Goal: Task Accomplishment & Management: Complete application form

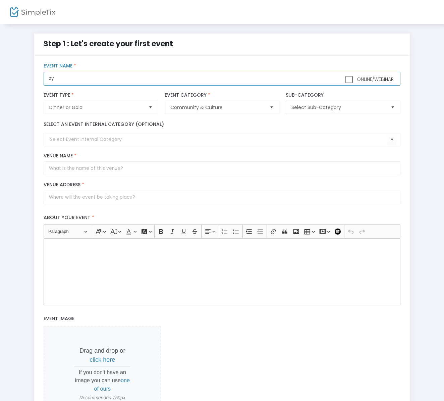
type input "z"
type input "[PERSON_NAME] Productions Recital"
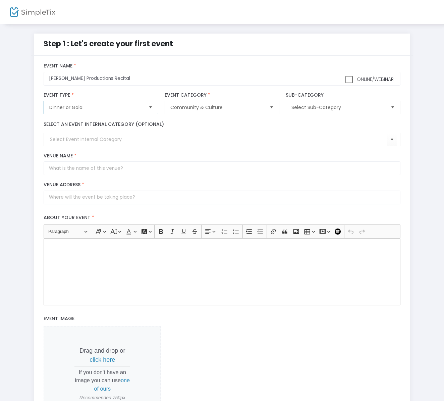
click at [92, 106] on span "Dinner or Gala" at bounding box center [96, 107] width 94 height 7
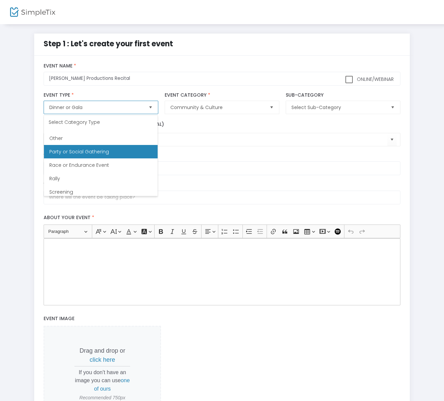
scroll to position [200, 0]
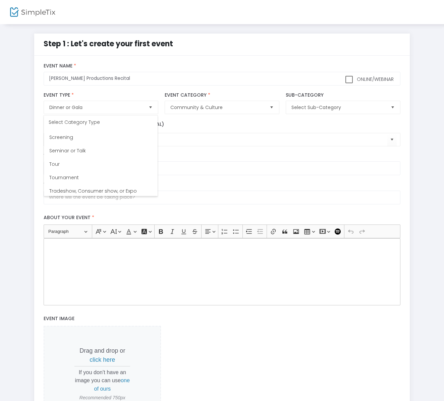
click at [230, 125] on div "Select an event internal category (optional)" at bounding box center [222, 133] width 363 height 25
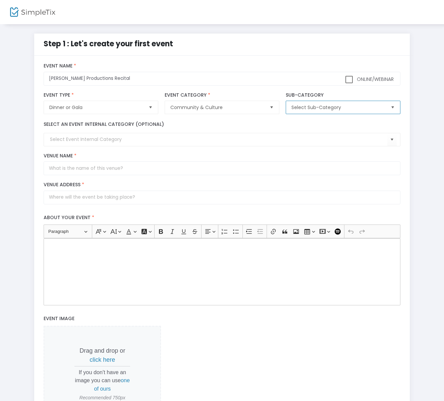
click at [318, 112] on span "Select Sub-Category" at bounding box center [338, 107] width 99 height 13
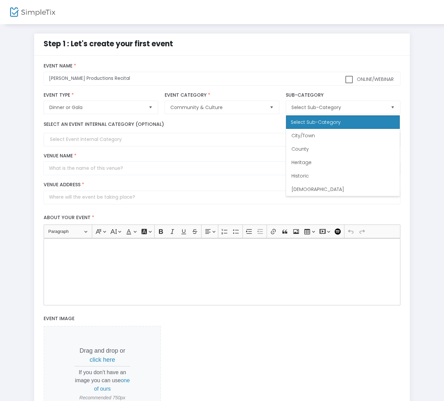
click at [250, 124] on div "Select an event internal category (optional)" at bounding box center [222, 133] width 363 height 25
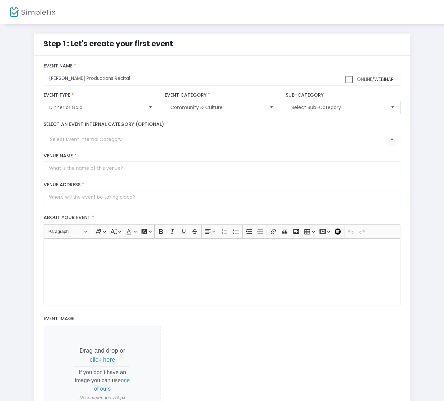
click at [294, 110] on span "Select Sub-Category" at bounding box center [339, 107] width 94 height 7
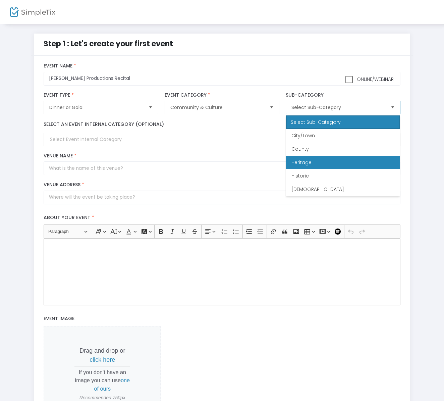
click at [301, 163] on span "Heritage" at bounding box center [302, 162] width 20 height 7
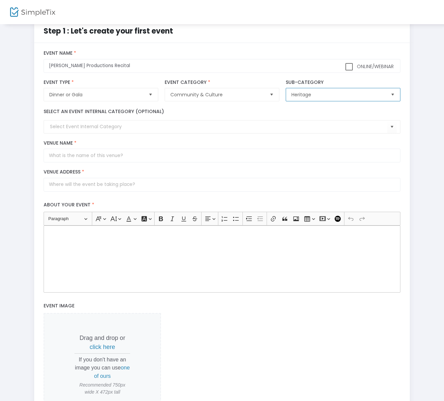
scroll to position [45, 0]
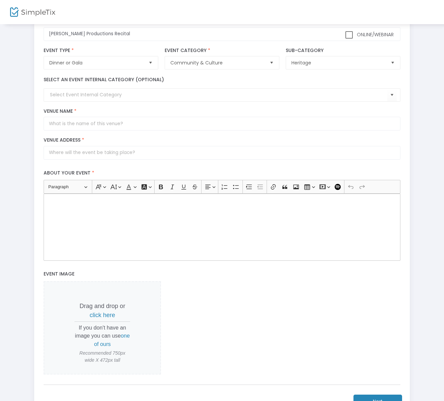
click at [82, 91] on kendo-combobox at bounding box center [222, 94] width 357 height 13
click at [88, 98] on input at bounding box center [218, 94] width 337 height 7
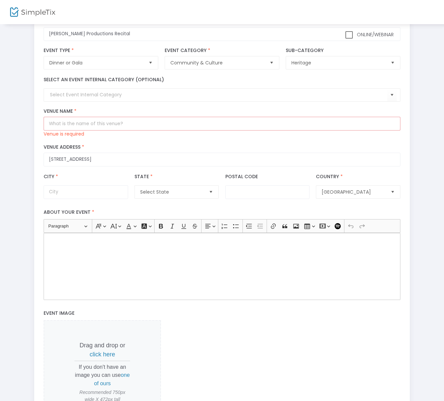
type input "2531 South 400 East"
type input "South Salt Lake"
type input "84115"
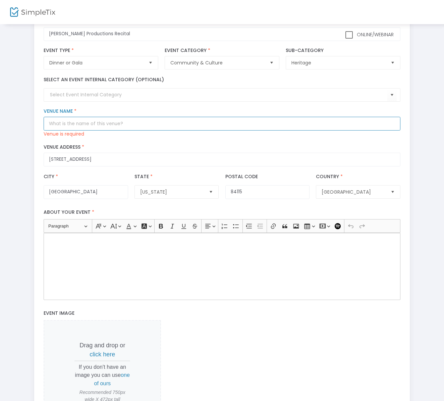
click at [93, 127] on input "Venue Name *" at bounding box center [222, 124] width 357 height 14
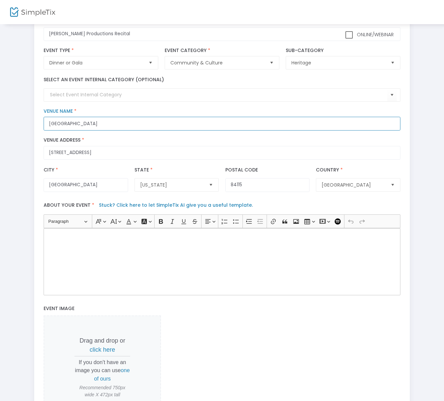
type input "South Salt Lake Community Center"
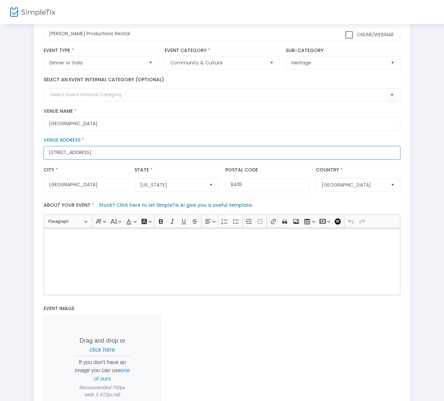
drag, startPoint x: 99, startPoint y: 155, endPoint x: 1, endPoint y: 149, distance: 98.2
click at [1, 149] on div "Step 1 : Let's create your first event title : Teki Faiva Productions Recital V…" at bounding box center [222, 227] width 444 height 497
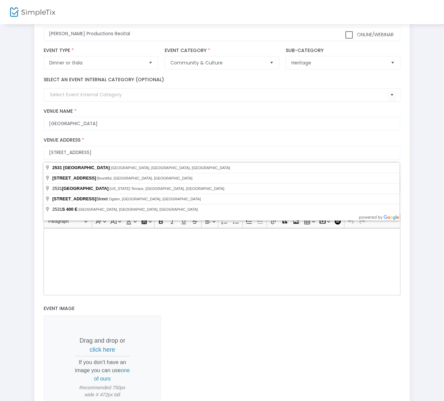
click at [146, 263] on div "Rich Text Editor, main" at bounding box center [222, 261] width 357 height 67
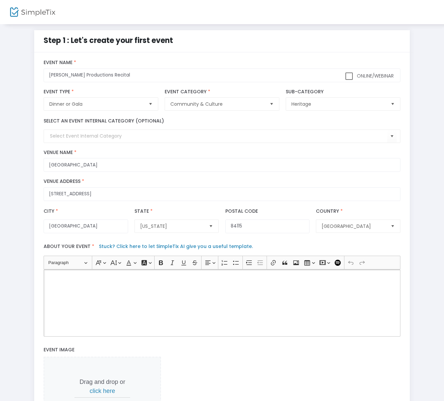
scroll to position [136, 0]
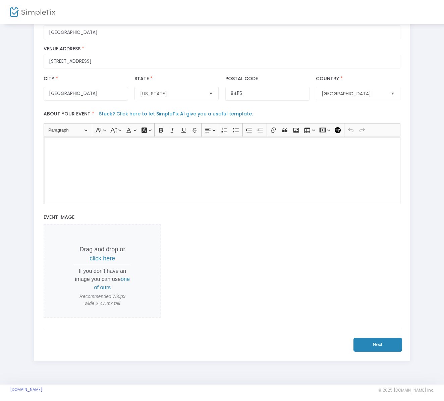
click at [148, 115] on link "Stuck? Click here to let SimpleTix AI give you a useful template." at bounding box center [176, 113] width 154 height 7
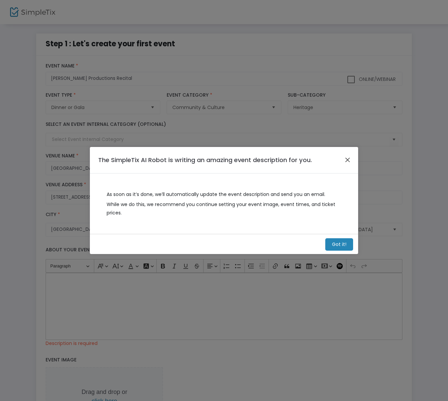
click at [344, 160] on button "Close" at bounding box center [348, 160] width 9 height 9
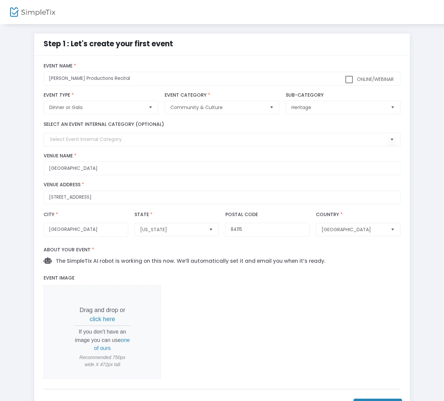
scroll to position [67, 0]
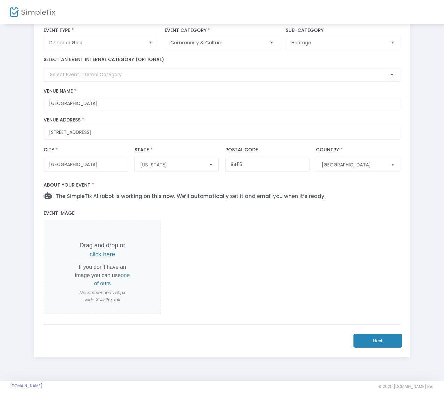
click at [132, 202] on div "About your event * The SimpleTix AI robot is working on this now. We’ll automat…" at bounding box center [222, 189] width 363 height 28
click at [84, 187] on label "About your event *" at bounding box center [222, 185] width 363 height 14
click at [42, 197] on div "The SimpleTix AI robot is working on this now. We’ll automatically set it and e…" at bounding box center [222, 196] width 363 height 8
click at [53, 197] on span "The SimpleTix AI robot is working on this now. We’ll automatically set it and e…" at bounding box center [189, 196] width 274 height 7
click at [110, 190] on label "About your event *" at bounding box center [222, 185] width 363 height 14
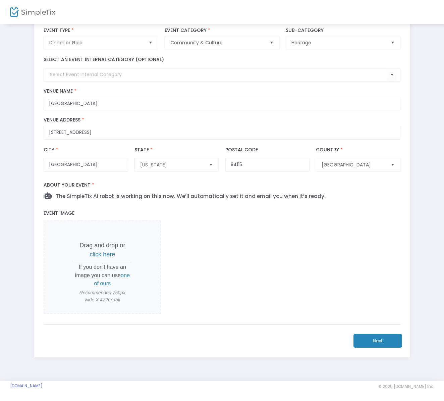
click at [103, 254] on span "click here" at bounding box center [102, 254] width 25 height 7
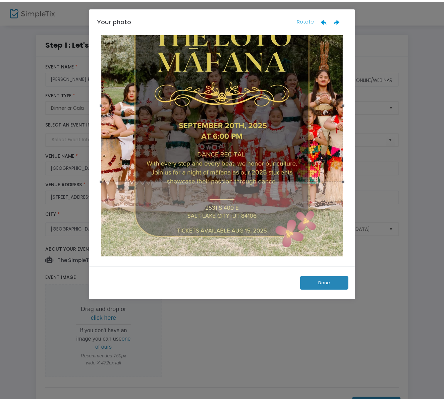
scroll to position [0, 0]
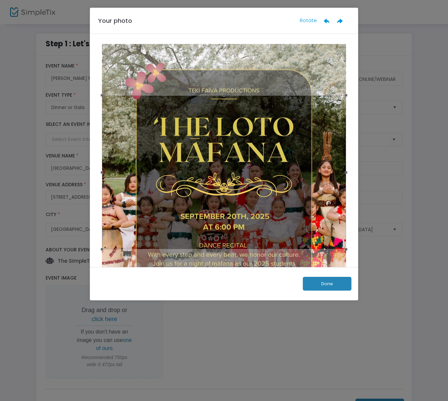
drag, startPoint x: 232, startPoint y: 164, endPoint x: 226, endPoint y: 139, distance: 26.0
click at [226, 139] on div at bounding box center [224, 172] width 244 height 154
drag, startPoint x: 100, startPoint y: 95, endPoint x: 99, endPoint y: 45, distance: 49.7
click at [99, 45] on image-cropper at bounding box center [224, 198] width 252 height 313
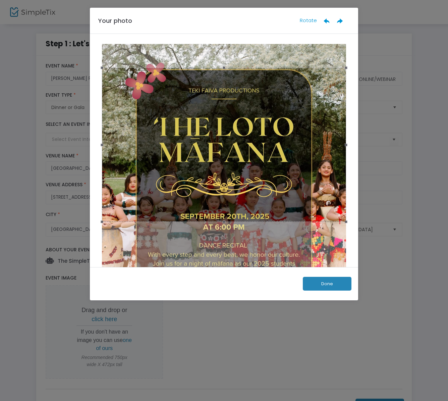
drag, startPoint x: 268, startPoint y: 149, endPoint x: 263, endPoint y: 122, distance: 28.0
click at [263, 122] on div at bounding box center [224, 145] width 244 height 154
click at [333, 283] on button "Done" at bounding box center [327, 284] width 49 height 14
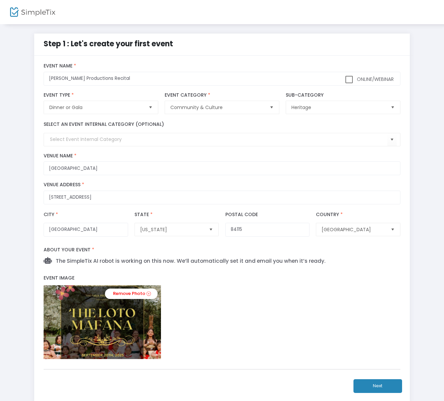
scroll to position [48, 0]
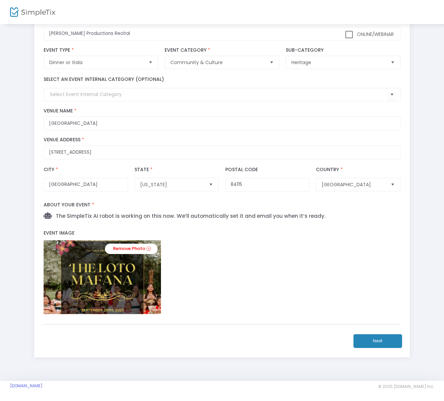
click at [178, 219] on span "The SimpleTix AI robot is working on this now. We’ll automatically set it and e…" at bounding box center [189, 215] width 274 height 7
drag, startPoint x: 70, startPoint y: 206, endPoint x: 134, endPoint y: 228, distance: 67.4
click at [70, 206] on label "About your event *" at bounding box center [222, 205] width 363 height 14
click at [374, 337] on button "Next" at bounding box center [378, 341] width 49 height 14
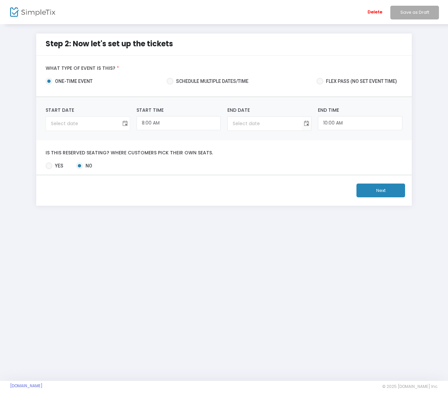
click at [126, 124] on span "Toggle calendar" at bounding box center [124, 123] width 11 height 11
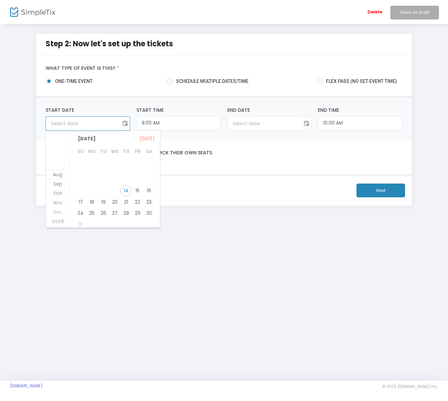
click at [54, 181] on span "Sep" at bounding box center [57, 183] width 9 height 7
click at [147, 184] on span "20" at bounding box center [148, 187] width 11 height 11
type input "9/20/2025"
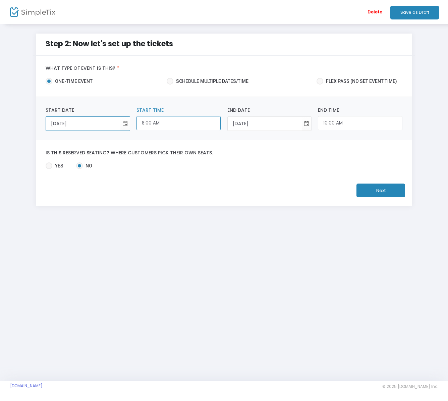
click at [152, 124] on input "8:00 AM" at bounding box center [179, 123] width 84 height 14
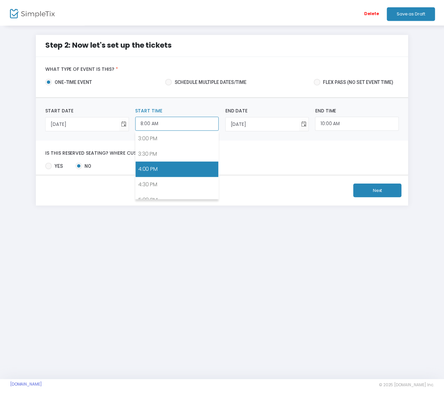
scroll to position [513, 0]
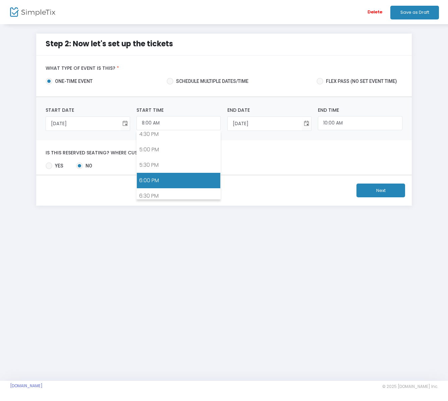
click at [177, 177] on link "6:00 PM" at bounding box center [179, 180] width 84 height 15
type input "6:00 PM"
type input "8:00 PM"
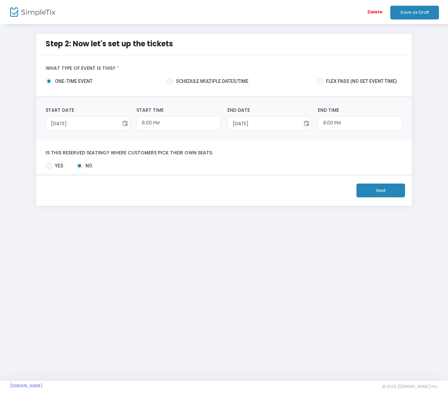
click at [48, 164] on span at bounding box center [49, 165] width 7 height 7
click at [49, 169] on input "Yes" at bounding box center [49, 169] width 0 height 0
radio input "true"
click at [373, 194] on button "Next" at bounding box center [381, 190] width 49 height 14
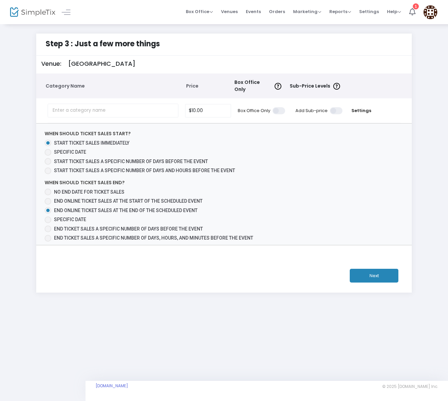
click at [80, 189] on span "No end date for ticket sales" at bounding box center [89, 191] width 70 height 5
click at [48, 195] on input "No end date for ticket sales" at bounding box center [48, 195] width 0 height 0
radio input "true"
click at [74, 151] on span "Specific Date" at bounding box center [70, 151] width 32 height 5
click at [48, 156] on input "Specific Date" at bounding box center [48, 156] width 0 height 0
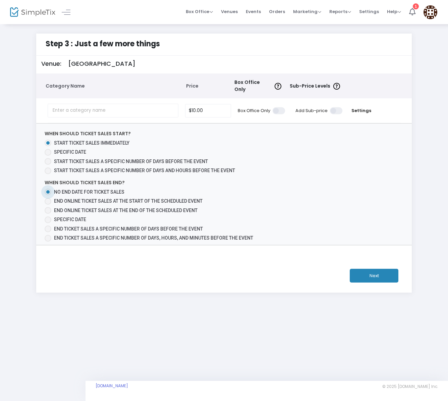
radio input "true"
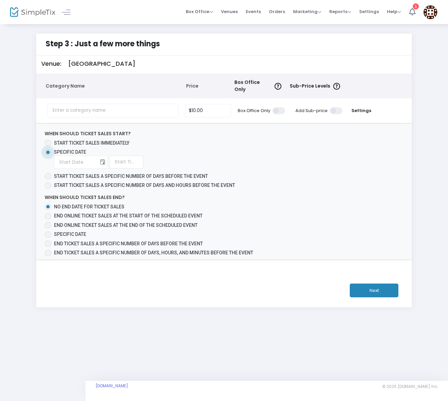
click at [104, 160] on span "Toggle calendar" at bounding box center [102, 162] width 11 height 11
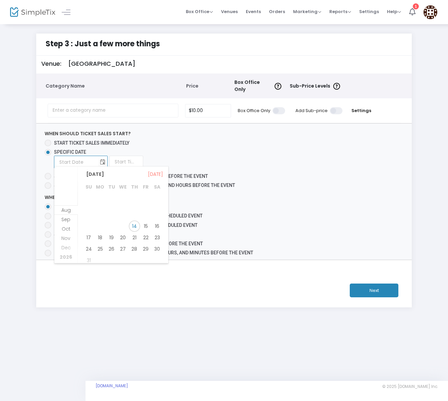
click at [49, 140] on span at bounding box center [48, 143] width 7 height 7
click at [48, 146] on input "Start ticket sales immediately" at bounding box center [48, 146] width 0 height 0
radio input "true"
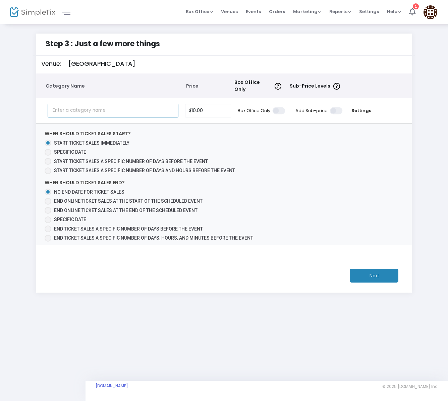
click at [106, 109] on input "text" at bounding box center [113, 111] width 131 height 14
click at [203, 108] on input "10" at bounding box center [209, 110] width 46 height 13
type input "$10.00"
click at [140, 106] on input "text" at bounding box center [113, 111] width 131 height 14
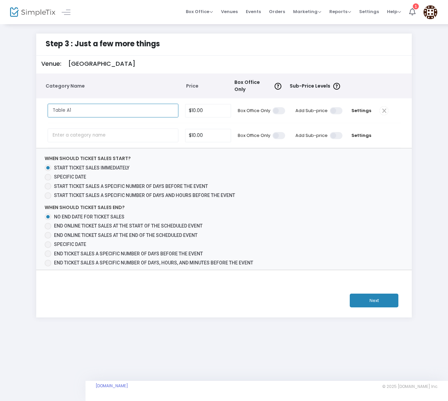
type input "Table A1"
click at [206, 107] on input "10" at bounding box center [209, 110] width 46 height 13
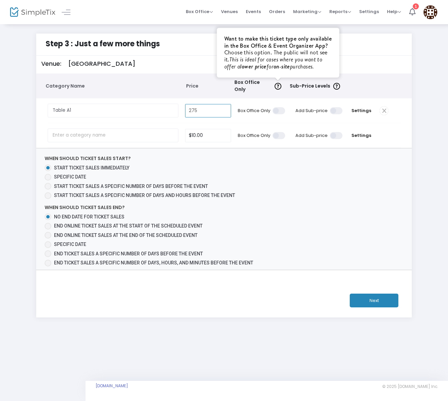
type input "$275.00"
click at [277, 85] on img at bounding box center [278, 86] width 7 height 7
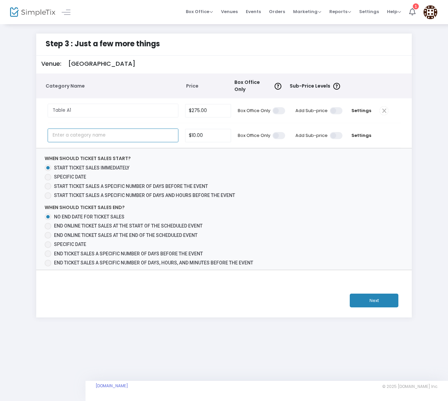
click at [110, 137] on input "text" at bounding box center [113, 135] width 131 height 14
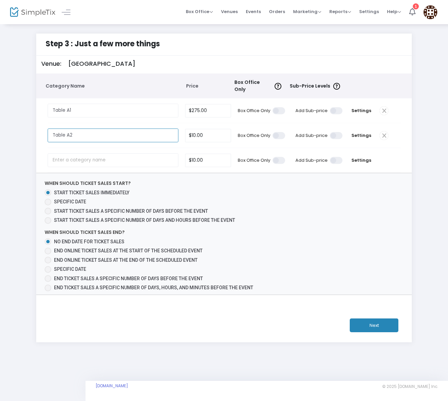
type input "Table A2"
drag, startPoint x: 209, startPoint y: 134, endPoint x: 189, endPoint y: 136, distance: 20.2
click at [189, 136] on input "10" at bounding box center [209, 135] width 46 height 13
type input "$275.00"
click at [83, 157] on input "text" at bounding box center [113, 160] width 131 height 14
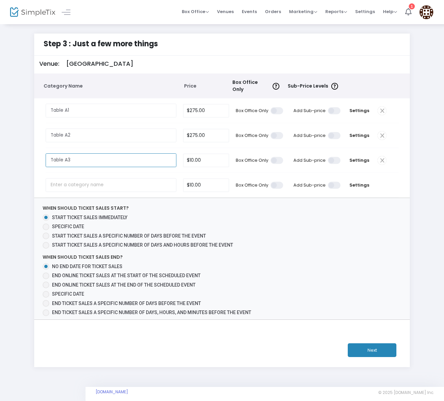
type input "Table A3"
click at [81, 186] on input "text" at bounding box center [111, 185] width 131 height 14
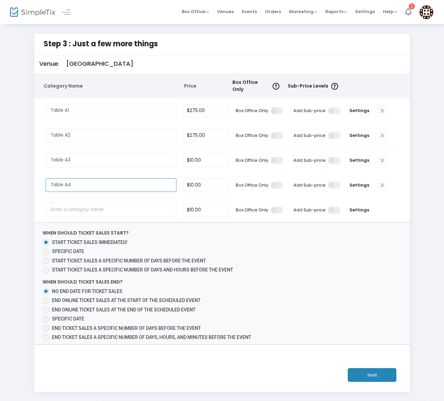
type input "Table A4"
drag, startPoint x: 208, startPoint y: 160, endPoint x: 166, endPoint y: 160, distance: 42.6
click at [165, 160] on tr "Table A3 Required. 10 Box Office Only Add Sub-price Settings" at bounding box center [222, 160] width 369 height 25
type input "$275.00"
drag, startPoint x: 205, startPoint y: 186, endPoint x: 159, endPoint y: 185, distance: 45.7
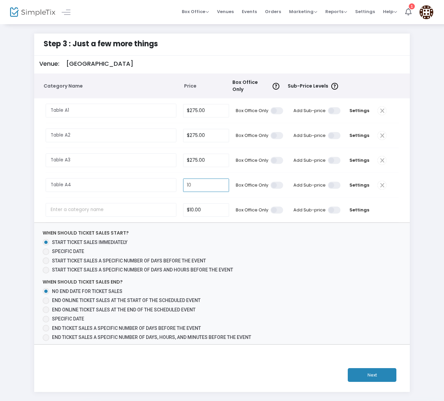
click at [159, 185] on tr "Table A4 Required. 10 Box Office Only Add Sub-price Settings" at bounding box center [222, 185] width 369 height 25
type input "$275.00"
click at [88, 214] on input "text" at bounding box center [111, 210] width 131 height 14
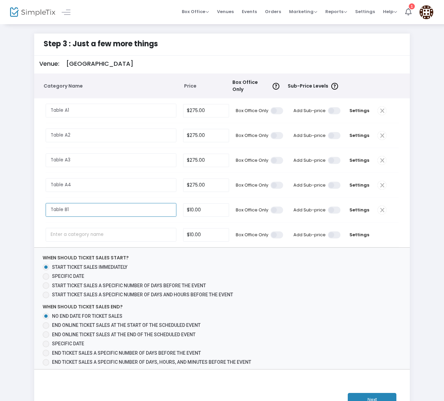
type input "Table B1"
click at [67, 233] on input "text" at bounding box center [111, 235] width 131 height 14
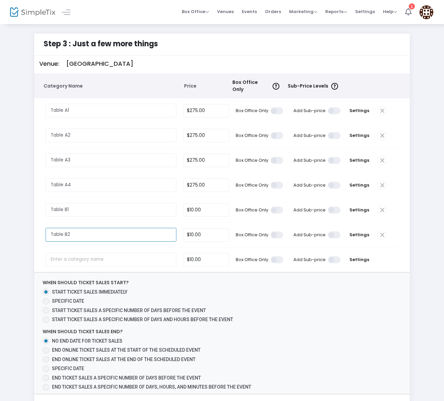
type input "Table B2"
click at [62, 265] on input "text" at bounding box center [111, 260] width 131 height 14
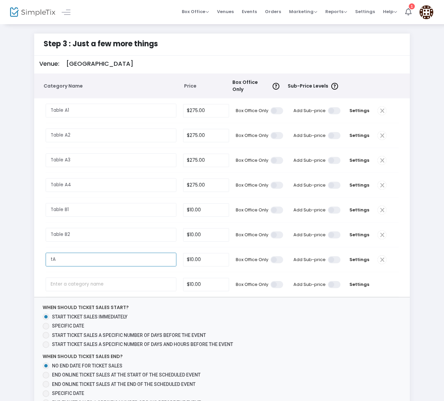
type input "t"
type input "Table B3"
click at [63, 291] on input "text" at bounding box center [111, 284] width 131 height 14
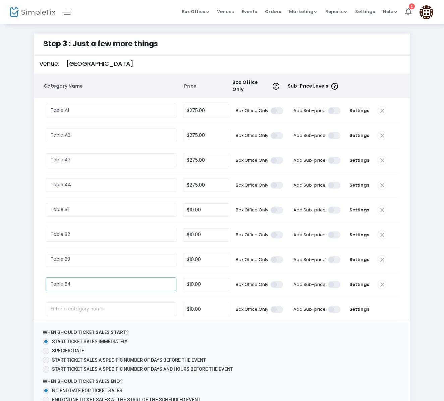
type input "Table B4"
click at [57, 311] on input "text" at bounding box center [111, 309] width 131 height 14
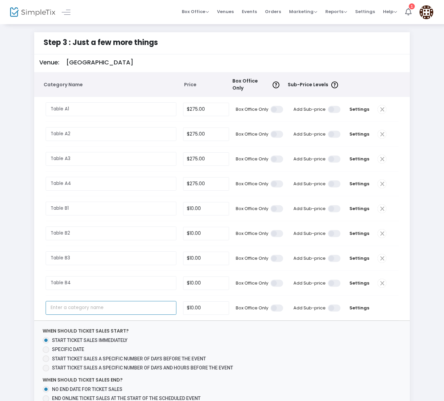
scroll to position [124, 0]
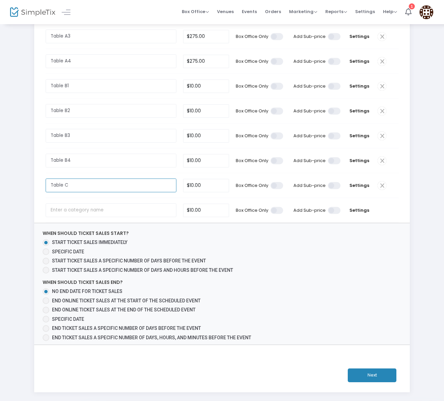
type input "Table C"
type input "1"
type input "$0.00"
click at [83, 185] on input "Table C" at bounding box center [111, 185] width 131 height 14
click at [81, 189] on input "Table C" at bounding box center [111, 185] width 131 height 14
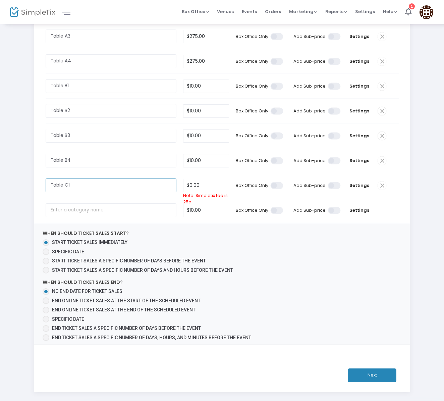
type input "Table C1"
click at [69, 212] on input "text" at bounding box center [111, 210] width 131 height 14
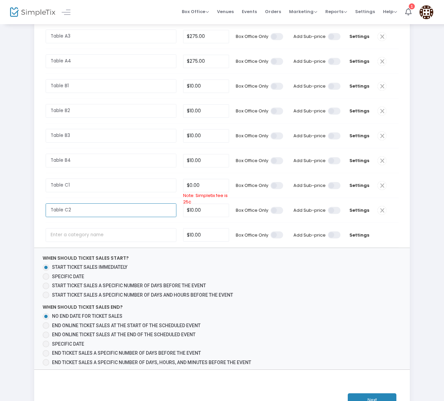
type input "Table C2"
click at [70, 242] on input "text" at bounding box center [111, 235] width 131 height 14
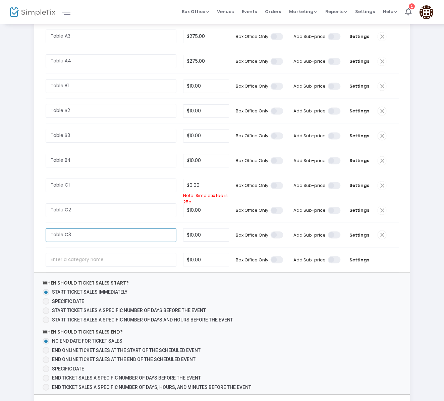
type input "Table C3"
click at [65, 267] on input "text" at bounding box center [111, 260] width 131 height 14
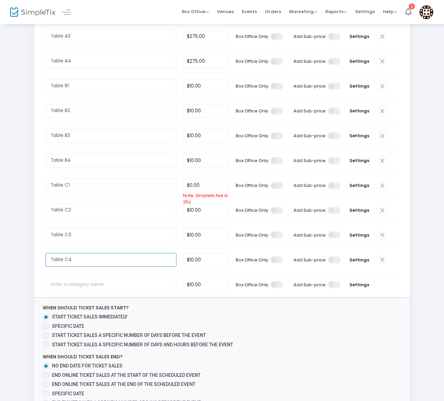
type input "Table C4"
click at [66, 292] on input "text" at bounding box center [111, 285] width 131 height 14
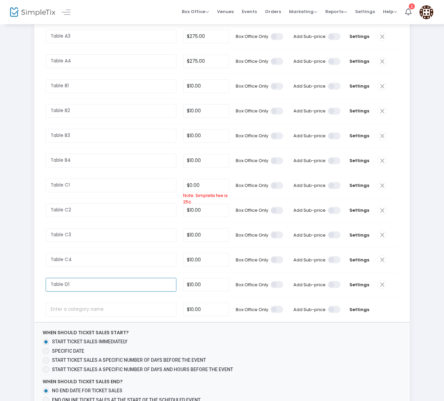
type input "Table D1"
click at [63, 316] on input "text" at bounding box center [111, 310] width 131 height 14
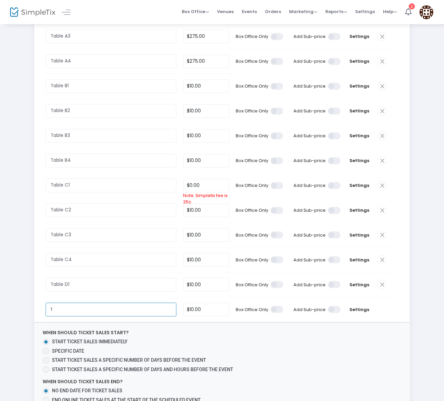
type input "t"
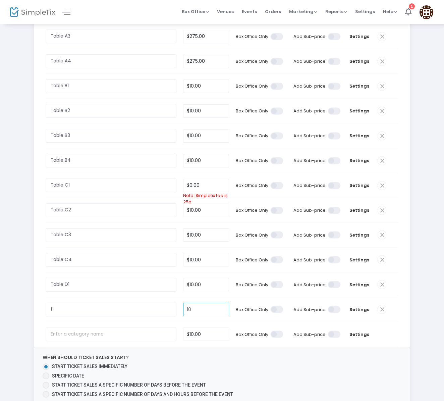
type input "$10.00"
click at [62, 316] on input "t" at bounding box center [111, 310] width 131 height 14
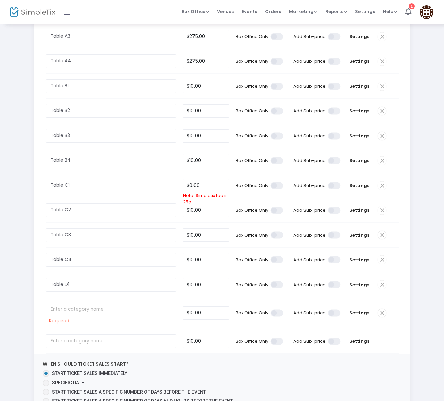
type input "t"
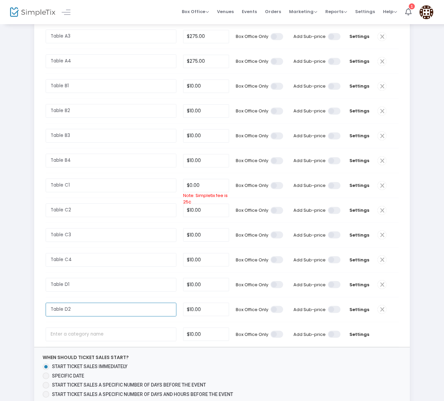
type input "Table D2"
click at [65, 341] on input "text" at bounding box center [111, 334] width 131 height 14
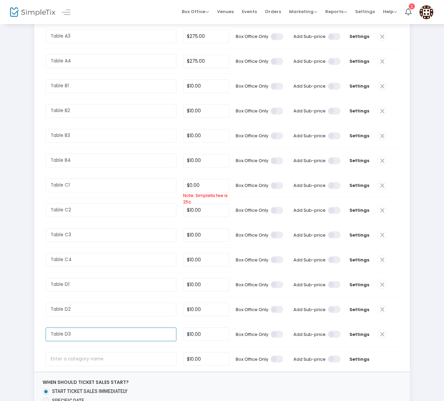
type input "Table D3"
click at [67, 366] on input "text" at bounding box center [111, 359] width 131 height 14
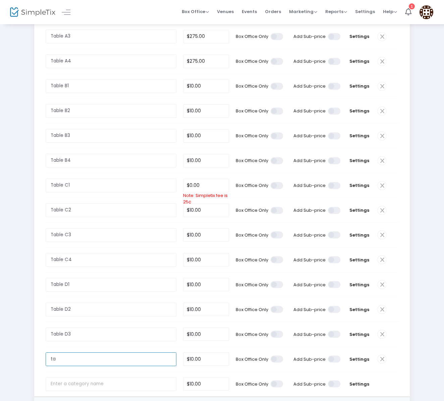
type input "t"
type input "Table D4"
click at [103, 386] on td at bounding box center [113, 384] width 134 height 24
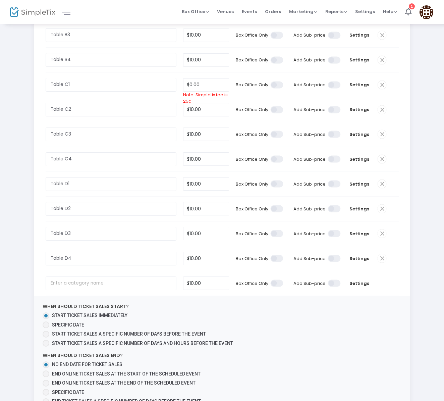
scroll to position [262, 0]
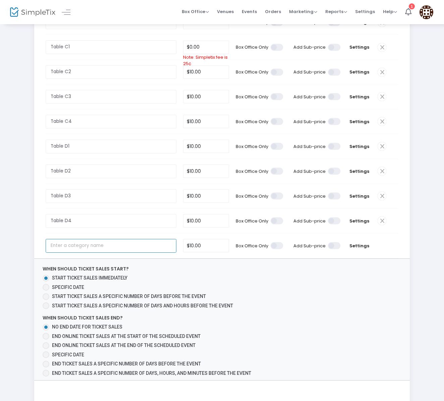
click at [70, 253] on input "text" at bounding box center [111, 246] width 131 height 14
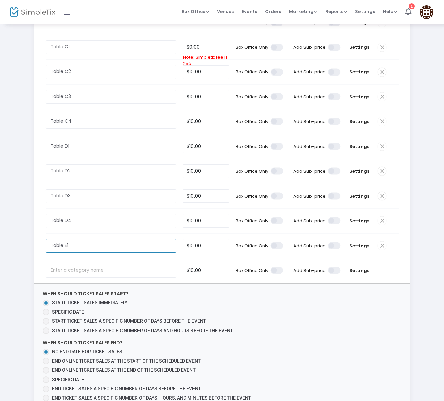
type input "Table E1"
click at [54, 277] on input "text" at bounding box center [111, 271] width 131 height 14
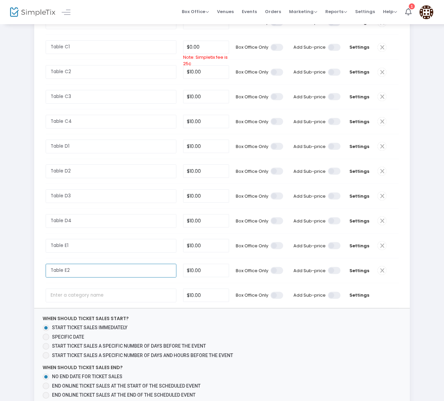
type input "Table E2"
click at [58, 302] on input "text" at bounding box center [111, 295] width 131 height 14
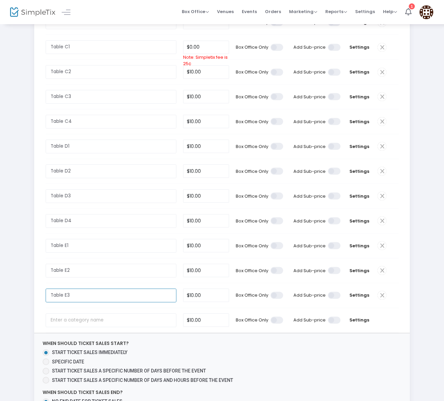
type input "Table E3"
click at [82, 327] on input "text" at bounding box center [111, 320] width 131 height 14
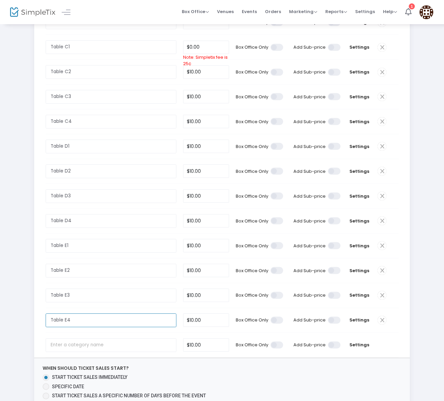
type input "Table E4"
click at [74, 352] on input "text" at bounding box center [111, 345] width 131 height 14
type input "t"
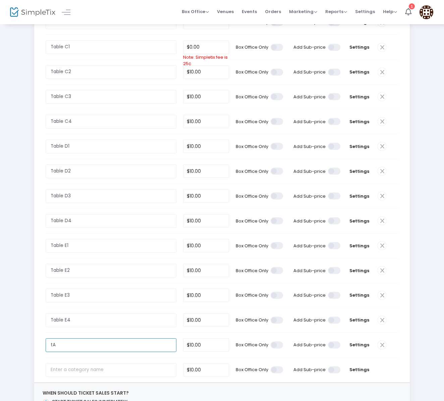
type input "t"
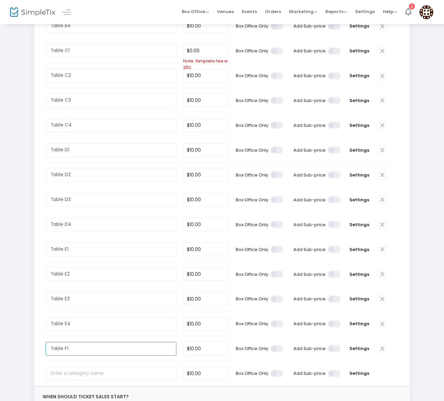
scroll to position [472, 0]
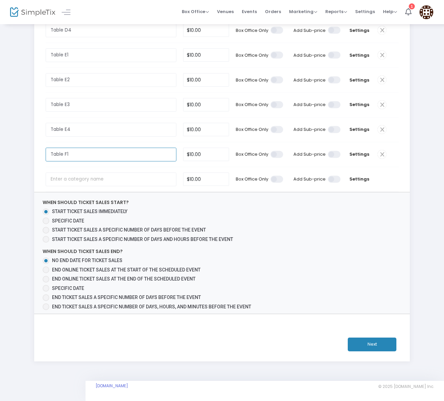
type input "Table F1"
click at [61, 178] on input "text" at bounding box center [111, 179] width 131 height 14
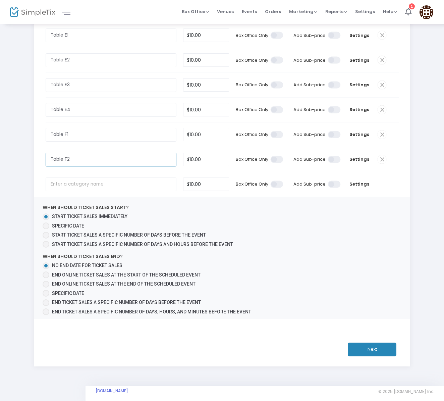
type input "Table F2"
click at [58, 191] on input "text" at bounding box center [111, 184] width 131 height 14
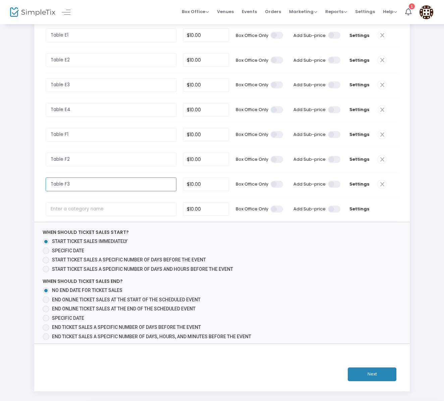
type input "Table F3"
click at [63, 216] on input "text" at bounding box center [111, 209] width 131 height 14
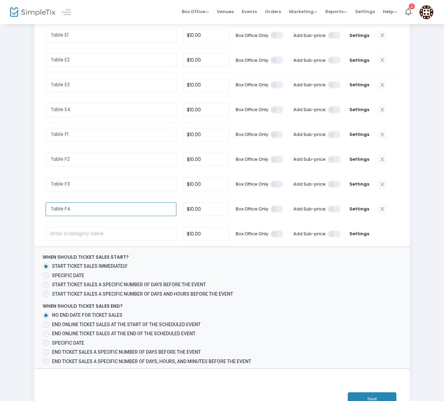
type input "Table F4"
click at [337, 327] on span "When should ticket sales start? Start ticket sales immediately Specific Date St…" at bounding box center [222, 307] width 376 height 121
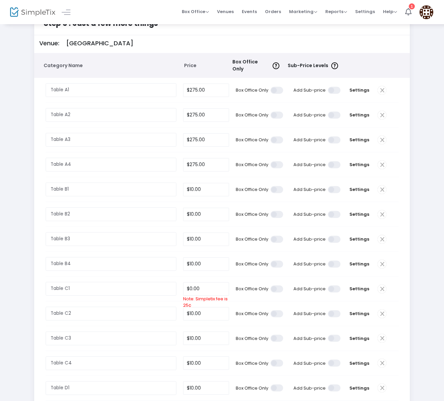
scroll to position [32, 0]
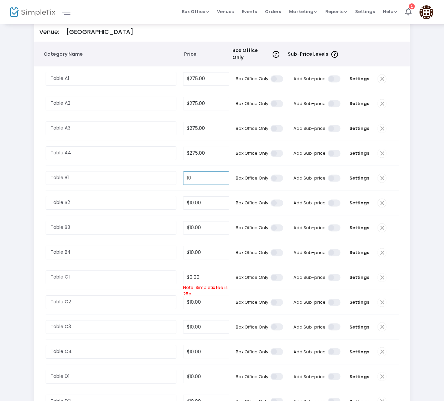
drag, startPoint x: 209, startPoint y: 180, endPoint x: 184, endPoint y: 177, distance: 25.0
click at [184, 177] on input "10" at bounding box center [206, 178] width 46 height 13
type input "$250.00"
drag, startPoint x: 205, startPoint y: 205, endPoint x: 138, endPoint y: 191, distance: 68.8
click at [137, 191] on tbody "Table A1 Required. $275.00 Box Office Only Add Sub-price Settings Select Color …" at bounding box center [222, 376] width 376 height 620
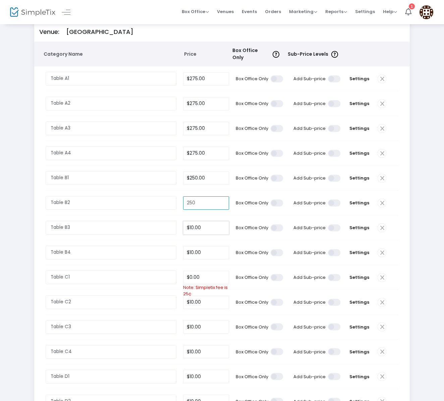
type input "$250.00"
drag, startPoint x: 204, startPoint y: 232, endPoint x: 139, endPoint y: 220, distance: 66.5
click at [139, 220] on tr "Table B3 Required. 10 Box Office Only Add Sub-price Settings" at bounding box center [222, 227] width 369 height 25
type input "$250.00"
drag, startPoint x: 210, startPoint y: 256, endPoint x: 130, endPoint y: 243, distance: 80.8
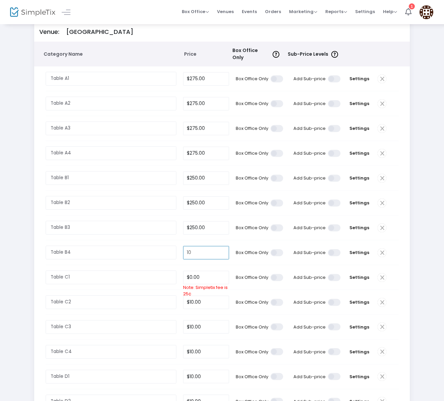
click at [130, 243] on tbody "Table A1 Required. $275.00 Box Office Only Add Sub-price Settings Select Color …" at bounding box center [222, 376] width 376 height 620
type input "$250.00"
drag, startPoint x: 210, startPoint y: 282, endPoint x: 136, endPoint y: 269, distance: 75.6
click at [136, 270] on tr "Table C1 Required. 0 Note: Simpletix fee is 25¢ Box Office Only Add Sub-price S…" at bounding box center [222, 277] width 369 height 25
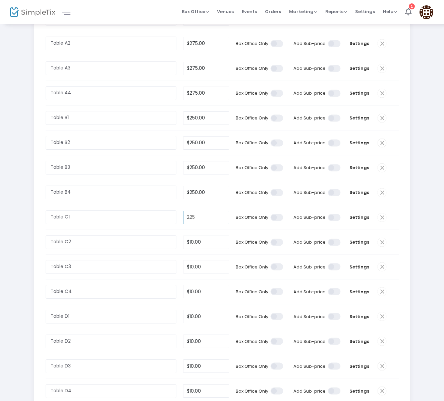
scroll to position [27, 0]
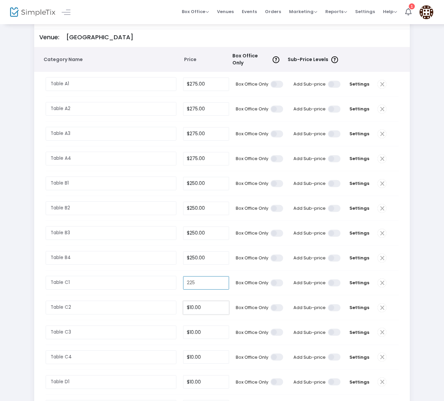
type input "$225.00"
click at [205, 314] on input "10" at bounding box center [206, 307] width 46 height 13
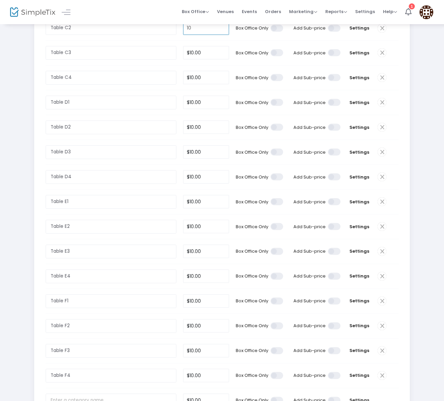
scroll to position [173, 0]
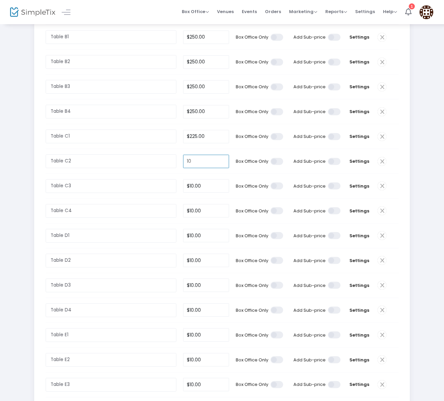
type input "1"
type input "$225.00"
drag, startPoint x: 210, startPoint y: 194, endPoint x: 150, endPoint y: 190, distance: 59.8
click at [151, 191] on tr "Table C3 Required. 10 Box Office Only Add Sub-price Settings" at bounding box center [222, 186] width 369 height 25
type input "$225.00"
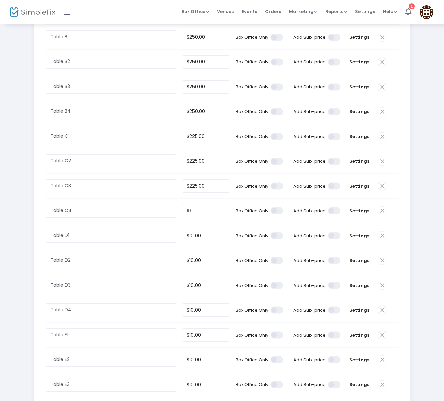
drag, startPoint x: 206, startPoint y: 219, endPoint x: 155, endPoint y: 214, distance: 51.2
click at [155, 214] on tr "Table C4 Required. 10 Box Office Only Add Sub-price Settings" at bounding box center [222, 211] width 369 height 25
type input "$225.00"
drag, startPoint x: 207, startPoint y: 243, endPoint x: 149, endPoint y: 241, distance: 58.8
click at [149, 241] on tr "Table D1 Required. 10 Box Office Only Add Sub-price Settings" at bounding box center [222, 235] width 369 height 25
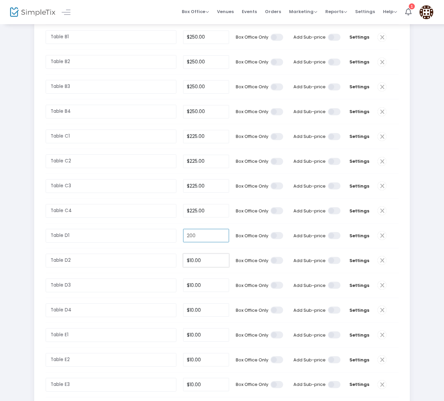
type input "$200.00"
drag, startPoint x: 201, startPoint y: 272, endPoint x: 157, endPoint y: 266, distance: 44.0
click at [157, 266] on tr "Table D2 Required. 10 Box Office Only Add Sub-price Settings" at bounding box center [222, 260] width 369 height 25
type input "$200.00"
drag, startPoint x: 204, startPoint y: 297, endPoint x: 165, endPoint y: 295, distance: 39.3
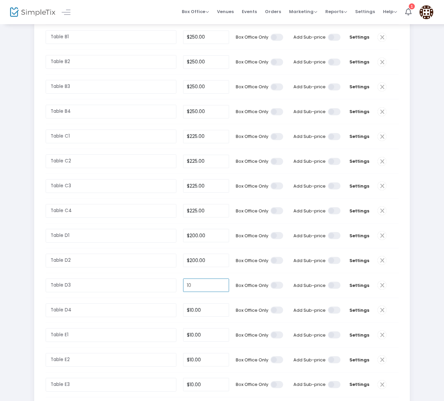
click at [165, 295] on tr "Table D3 Required. 10 Box Office Only Add Sub-price Settings" at bounding box center [222, 285] width 369 height 25
type input "$200.00"
drag, startPoint x: 195, startPoint y: 323, endPoint x: 169, endPoint y: 323, distance: 26.2
click at [169, 323] on tr "Table D4 Required. 10 Box Office Only Add Sub-price Settings" at bounding box center [222, 310] width 369 height 25
type input "$200.00"
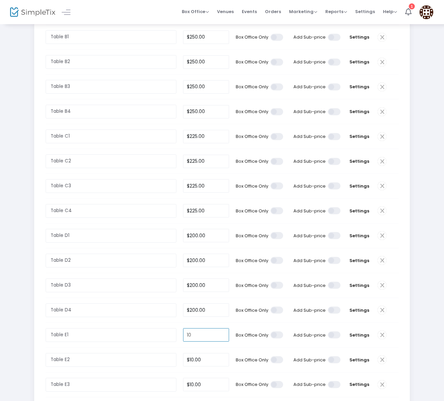
drag, startPoint x: 198, startPoint y: 348, endPoint x: 162, endPoint y: 346, distance: 35.9
click at [162, 346] on tr "Table E1 Required. 10 Box Office Only Add Sub-price Settings" at bounding box center [222, 335] width 369 height 25
type input "$200.00"
drag, startPoint x: 208, startPoint y: 375, endPoint x: 158, endPoint y: 367, distance: 50.9
click at [158, 367] on tr "Table E2 Required. 10 Box Office Only Add Sub-price Settings" at bounding box center [222, 360] width 369 height 25
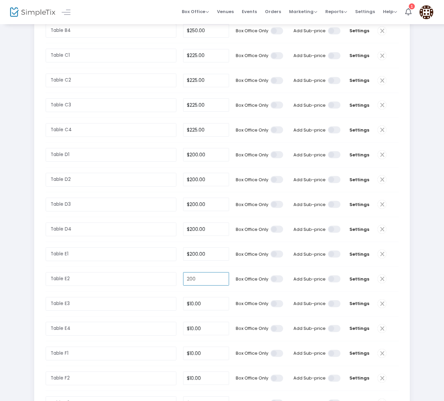
scroll to position [335, 0]
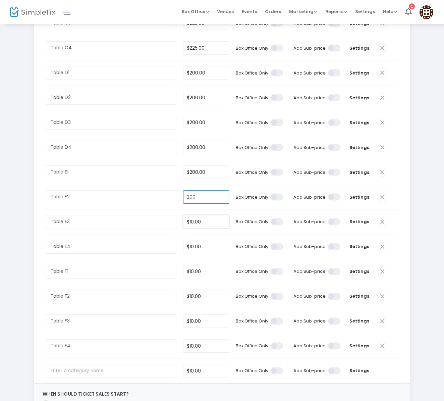
type input "$200.00"
drag, startPoint x: 200, startPoint y: 239, endPoint x: 158, endPoint y: 235, distance: 42.1
click at [158, 234] on tr "Table E3 Required. 10 Box Office Only Add Sub-price Settings" at bounding box center [222, 222] width 369 height 25
type input "$200.00"
drag, startPoint x: 198, startPoint y: 263, endPoint x: 184, endPoint y: 263, distance: 14.4
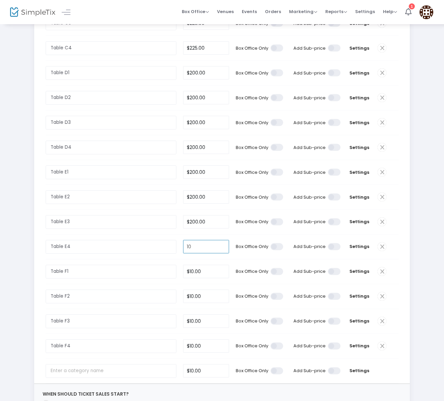
click at [184, 253] on input "10" at bounding box center [206, 246] width 46 height 13
type input "$200.00"
click at [176, 202] on td "Table E2 Required." at bounding box center [113, 197] width 134 height 24
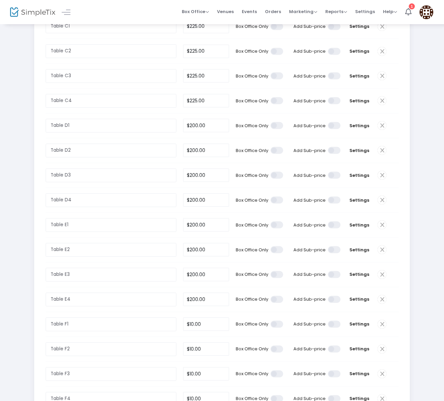
scroll to position [296, 0]
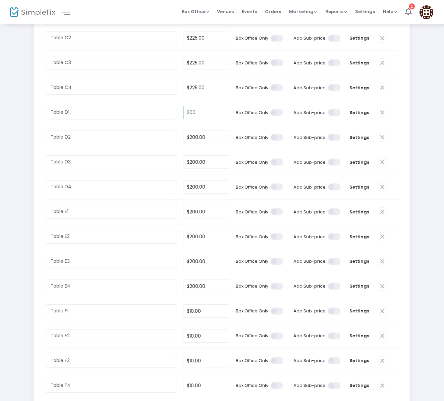
drag, startPoint x: 211, startPoint y: 124, endPoint x: 148, endPoint y: 120, distance: 62.9
click at [148, 120] on tr "Table D1 Required. 200 Box Office Only Add Sub-price Settings" at bounding box center [222, 112] width 369 height 25
type input "$225.00"
drag, startPoint x: 207, startPoint y: 149, endPoint x: 133, endPoint y: 146, distance: 74.5
click at [133, 146] on tr "Table D2 Required. 200 Box Office Only Add Sub-price Settings" at bounding box center [222, 137] width 369 height 25
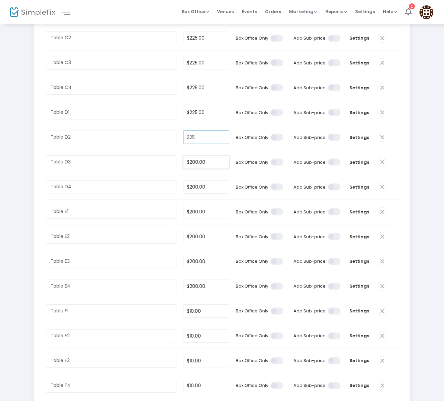
type input "$225.00"
drag, startPoint x: 209, startPoint y: 173, endPoint x: 167, endPoint y: 173, distance: 42.6
click at [167, 173] on tr "Table D3 Required. 200 Box Office Only Add Sub-price Settings" at bounding box center [222, 162] width 369 height 25
type input "$225.00"
drag, startPoint x: 210, startPoint y: 200, endPoint x: 164, endPoint y: 194, distance: 47.0
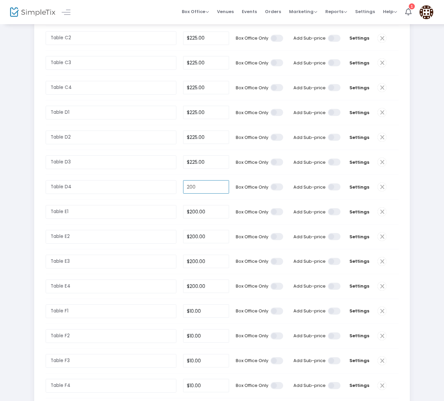
click at [164, 194] on tr "Table D4 Required. 200 Box Office Only Add Sub-price Settings" at bounding box center [222, 187] width 369 height 25
type input "$225.00"
click at [210, 218] on input "200" at bounding box center [206, 211] width 46 height 13
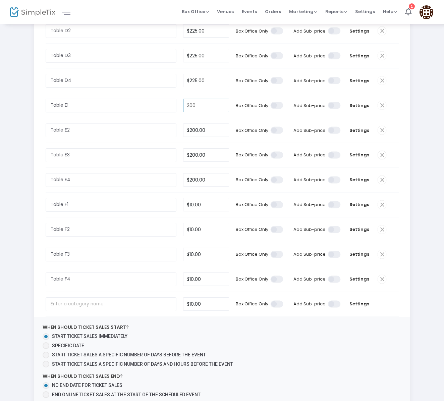
scroll to position [488, 0]
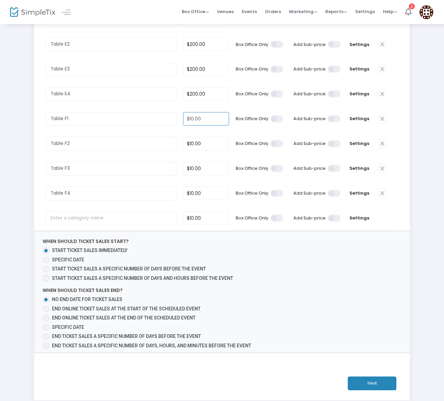
type input "$200.00"
drag, startPoint x: 207, startPoint y: 137, endPoint x: 136, endPoint y: 131, distance: 70.7
click at [136, 131] on tr "Table F1 Required. 10 Box Office Only Add Sub-price Settings" at bounding box center [222, 119] width 369 height 25
type input "$200.00"
drag, startPoint x: 207, startPoint y: 162, endPoint x: 165, endPoint y: 159, distance: 42.4
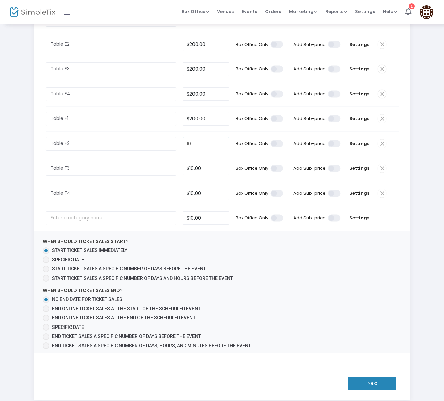
click at [165, 156] on tr "Table F2 Required. 10 Box Office Only Add Sub-price Settings" at bounding box center [222, 144] width 369 height 25
type input "$200.00"
drag, startPoint x: 204, startPoint y: 188, endPoint x: 172, endPoint y: 187, distance: 31.9
click at [172, 181] on tr "Table F3 Required. 10 Box Office Only Add Sub-price Settings" at bounding box center [222, 168] width 369 height 25
type input "$200.00"
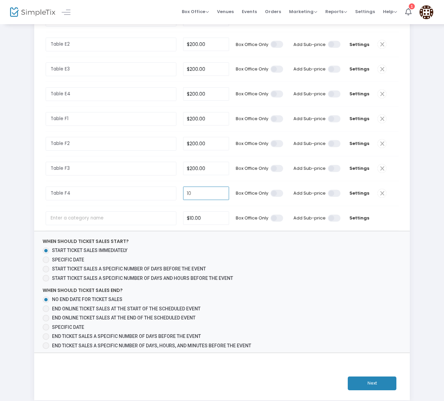
drag, startPoint x: 212, startPoint y: 217, endPoint x: 186, endPoint y: 213, distance: 26.5
click at [186, 200] on input "10" at bounding box center [206, 193] width 46 height 13
type input "$200.00"
click at [230, 254] on label "Start ticket sales immediately" at bounding box center [138, 250] width 191 height 7
click at [46, 254] on input "Start ticket sales immediately" at bounding box center [46, 254] width 0 height 0
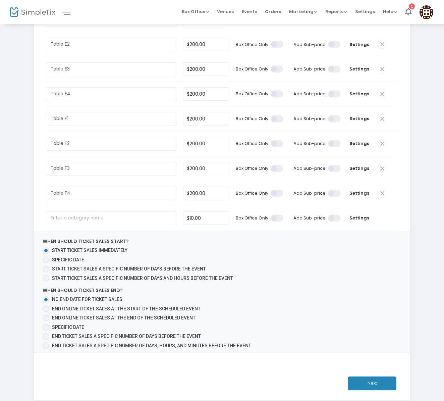
click at [324, 285] on span "When should ticket sales start? Start ticket sales immediately Specific Date St…" at bounding box center [222, 291] width 376 height 121
type input "10"
drag, startPoint x: 209, startPoint y: 239, endPoint x: 137, endPoint y: 226, distance: 73.2
type input "$0.00"
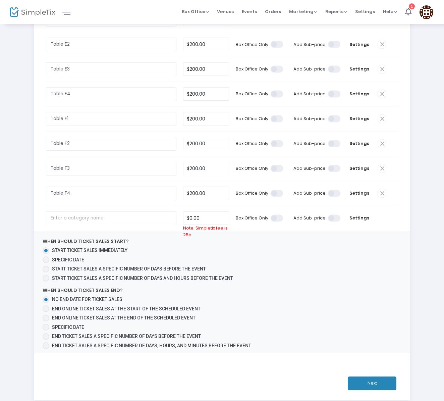
click at [337, 326] on span "When should ticket sales start? Start ticket sales immediately Specific Date St…" at bounding box center [222, 291] width 376 height 121
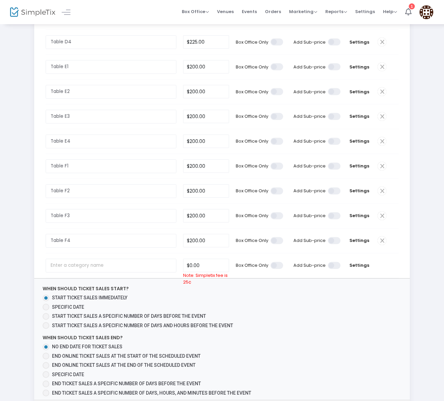
scroll to position [550, 0]
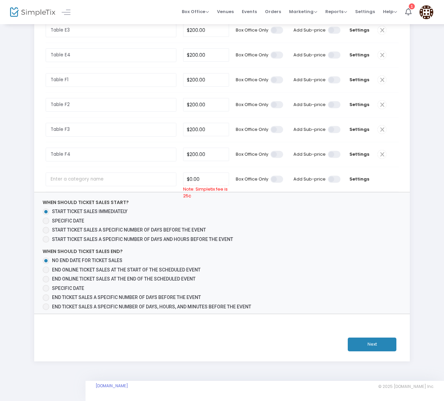
click at [381, 154] on span at bounding box center [382, 154] width 9 height 9
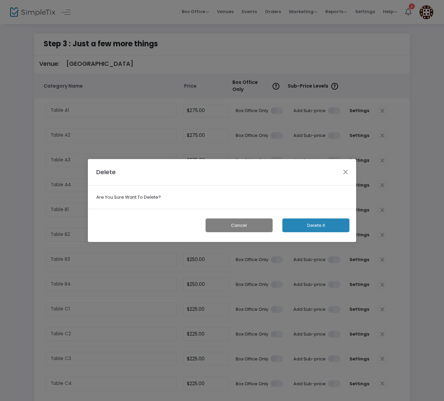
scroll to position [0, 0]
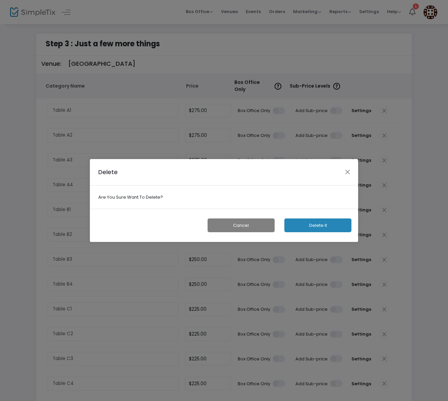
click at [342, 228] on button "Delete it" at bounding box center [317, 225] width 67 height 14
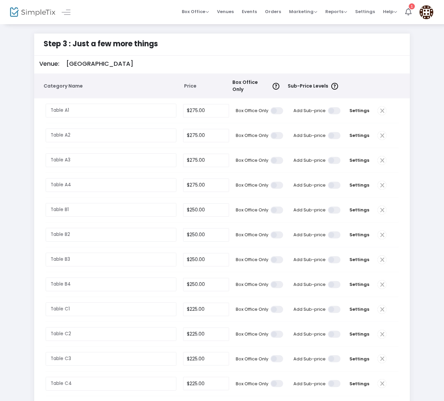
scroll to position [524, 0]
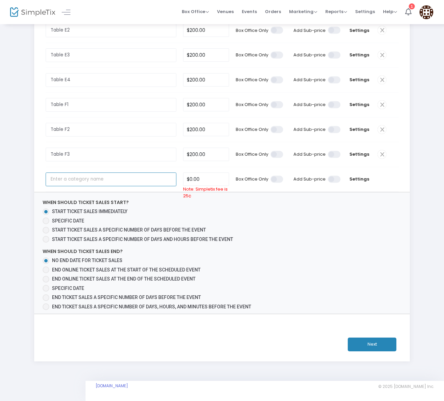
click at [88, 178] on input "text" at bounding box center [111, 179] width 131 height 14
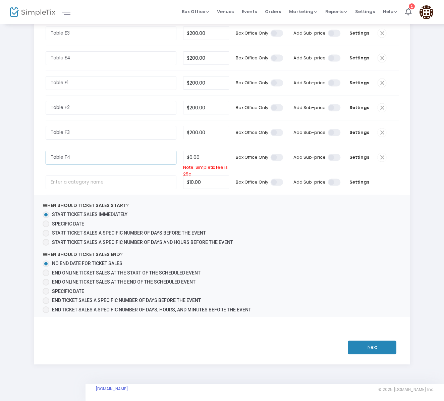
type input "Table F4"
click at [203, 164] on input "0" at bounding box center [206, 157] width 46 height 13
drag, startPoint x: 214, startPoint y: 178, endPoint x: 111, endPoint y: 175, distance: 103.0
click at [111, 170] on tr "Table F4 Required. 0200 Box Office Only Add Sub-price Settings" at bounding box center [222, 157] width 369 height 25
type input "$200.00"
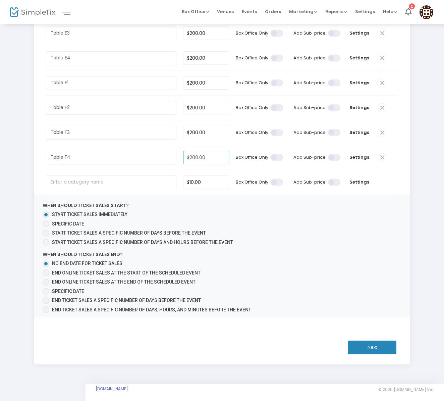
click at [307, 269] on span "When should ticket sales start? Start ticket sales immediately Specific Date St…" at bounding box center [222, 255] width 376 height 121
click at [358, 354] on button "Next" at bounding box center [372, 347] width 49 height 14
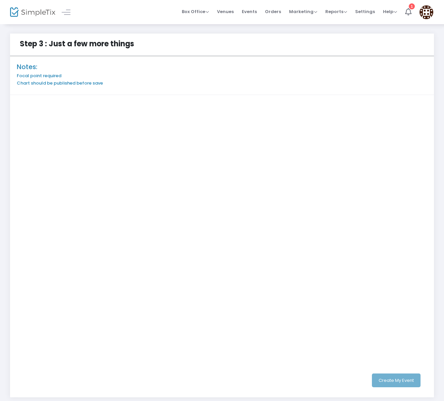
scroll to position [36, 0]
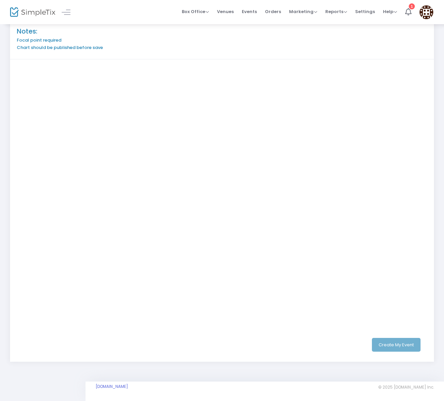
click at [389, 346] on div "Create My Event" at bounding box center [222, 345] width 401 height 14
click at [384, 345] on div "Create My Event" at bounding box center [222, 345] width 401 height 14
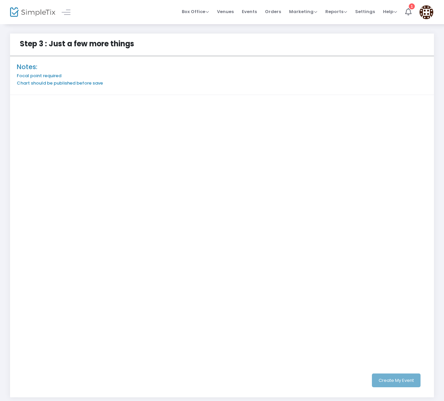
click at [404, 378] on div "Create My Event" at bounding box center [222, 380] width 401 height 14
click at [379, 367] on div "Create My Event" at bounding box center [222, 380] width 431 height 34
click at [392, 378] on button "Create My Event" at bounding box center [396, 380] width 49 height 14
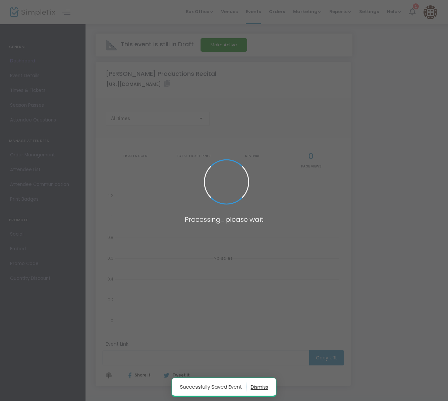
type input "https://www.simpletix.com/e/teki-faiva-productions-recital-tickets-232302"
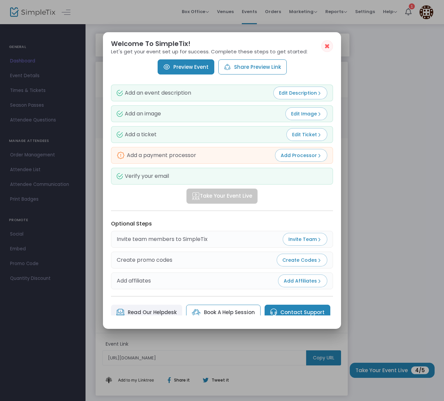
click at [185, 64] on link "Preview Event" at bounding box center [186, 66] width 57 height 15
click at [299, 136] on span "Edit Ticket" at bounding box center [307, 134] width 30 height 7
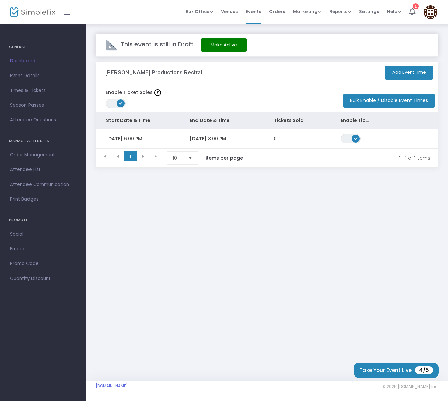
click at [393, 71] on button "Add Event Time" at bounding box center [409, 73] width 49 height 14
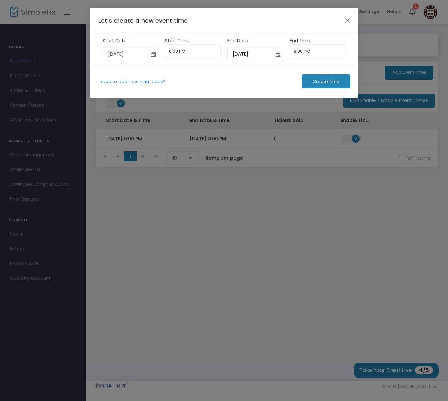
click at [151, 53] on span "Toggle calendar" at bounding box center [153, 54] width 11 height 11
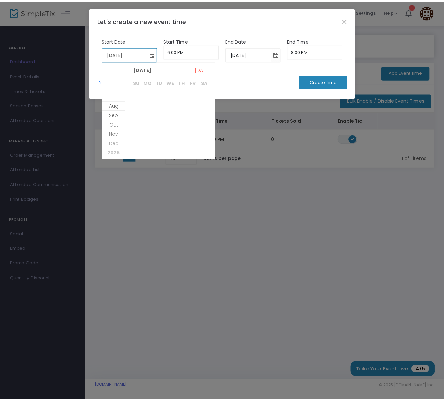
scroll to position [86, 0]
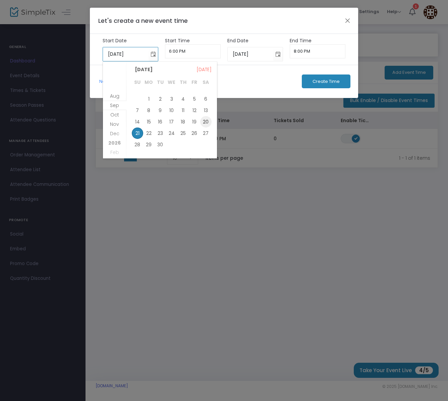
click at [209, 122] on span "20" at bounding box center [205, 121] width 11 height 11
type input "9/20/2025"
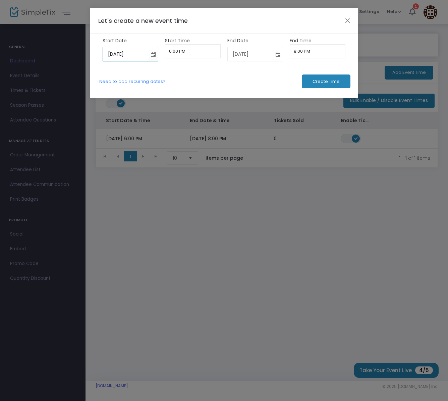
click at [277, 55] on span "Toggle calendar" at bounding box center [278, 54] width 11 height 11
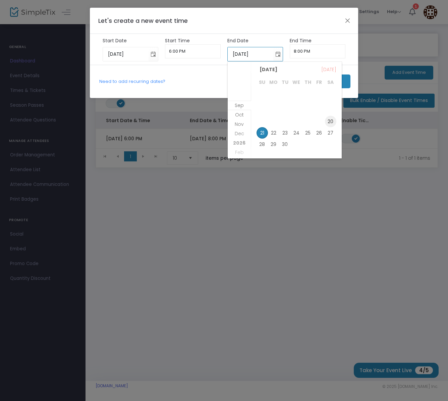
click at [332, 117] on span "20" at bounding box center [330, 121] width 11 height 11
type input "9/20/2025"
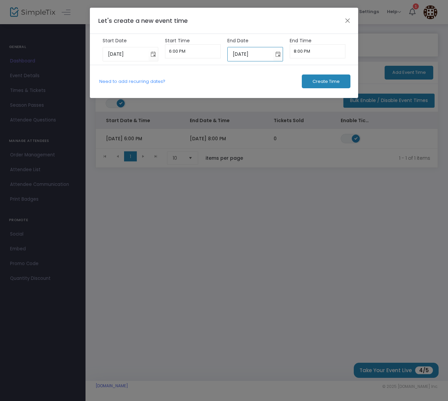
click at [335, 79] on span "Create Time" at bounding box center [326, 81] width 27 height 5
click at [352, 23] on button "Close" at bounding box center [348, 20] width 9 height 9
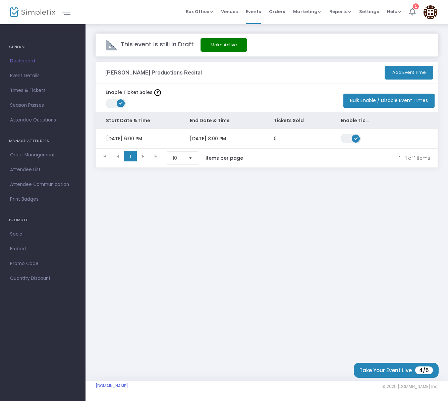
click at [415, 9] on div "1" at bounding box center [416, 6] width 6 height 6
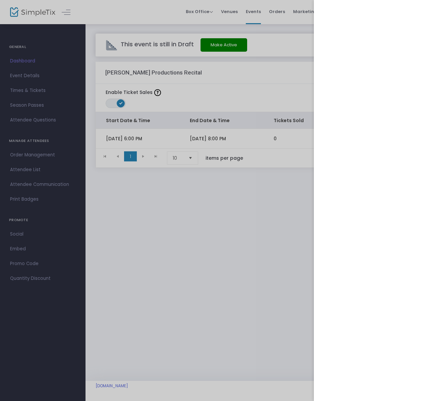
click at [284, 242] on div at bounding box center [224, 200] width 448 height 401
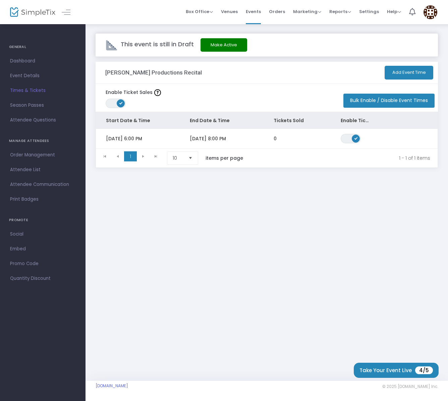
click at [34, 93] on span "Times & Tickets" at bounding box center [42, 90] width 65 height 9
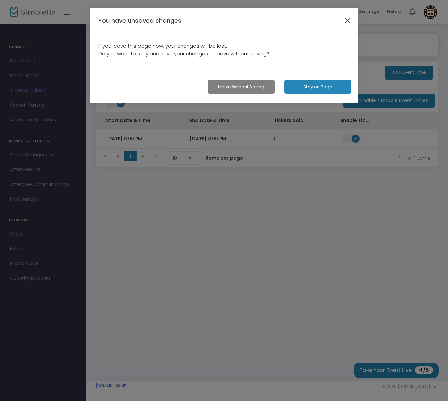
click at [348, 22] on button "button" at bounding box center [348, 20] width 9 height 9
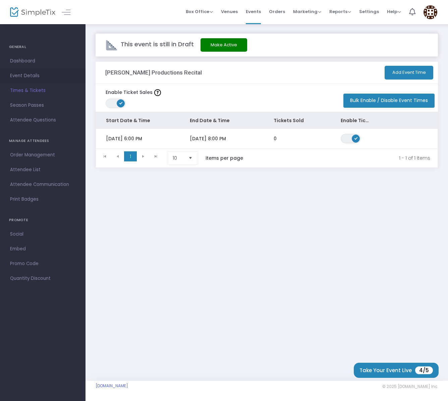
click at [11, 73] on span "Event Details" at bounding box center [42, 75] width 65 height 9
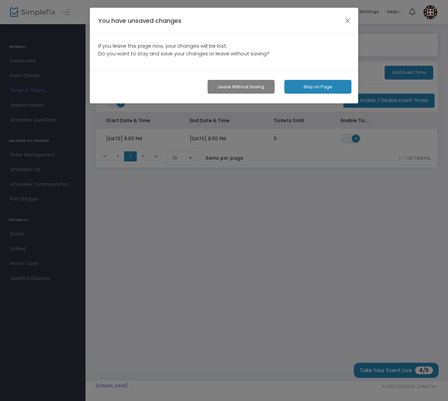
click at [347, 19] on button "button" at bounding box center [348, 20] width 9 height 9
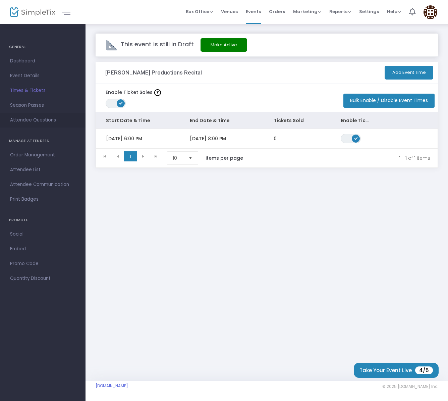
click at [29, 120] on span "Attendee Questions" at bounding box center [42, 120] width 65 height 9
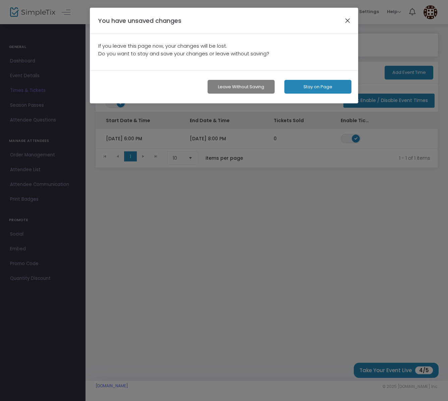
click at [349, 18] on button "button" at bounding box center [348, 20] width 9 height 9
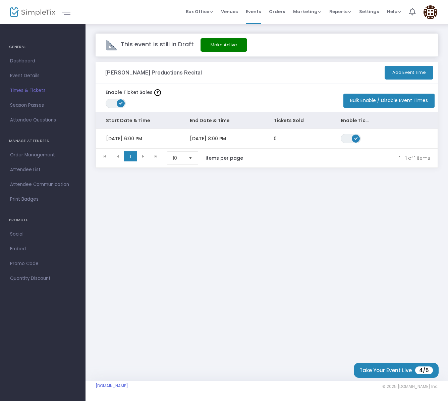
click at [47, 6] on div at bounding box center [59, 12] width 33 height 24
click at [54, 10] on img at bounding box center [32, 12] width 45 height 10
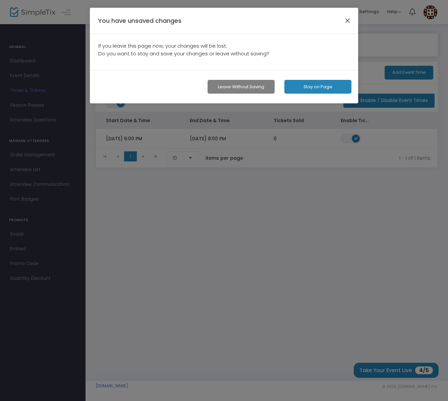
click at [350, 23] on button "button" at bounding box center [348, 20] width 9 height 9
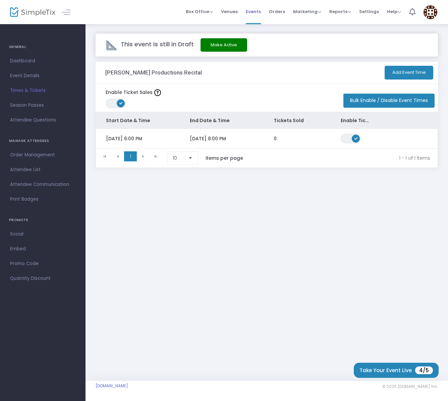
click at [250, 13] on span "Events" at bounding box center [253, 11] width 15 height 17
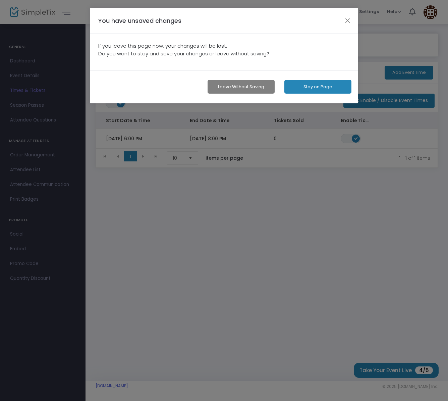
click at [246, 87] on button "Leave without Saving" at bounding box center [241, 87] width 67 height 14
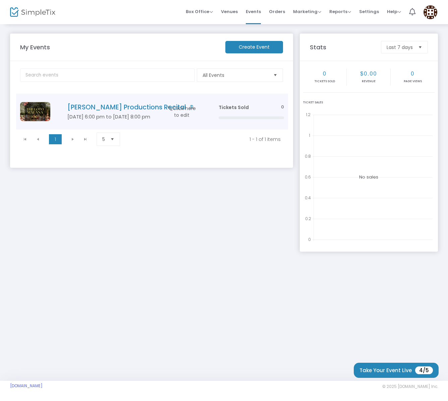
click at [190, 110] on span "Click here to edit" at bounding box center [182, 111] width 33 height 13
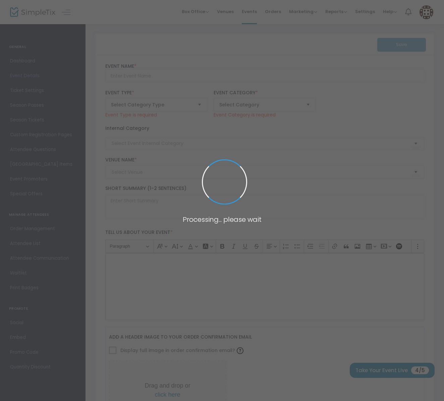
type input "Teki Faiva Productions Recital"
type textarea "Teki Faiva Productions Recital Join us for an enchanting evening at the Teki Fa…"
type input "Buy Tickets"
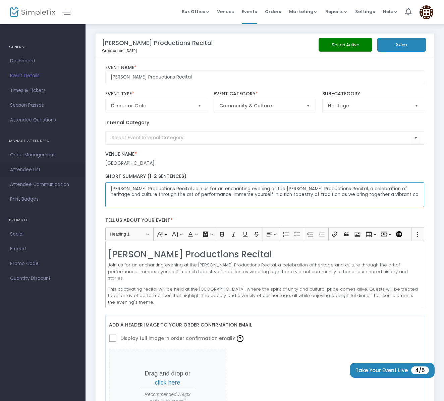
drag, startPoint x: 389, startPoint y: 198, endPoint x: 20, endPoint y: 164, distance: 370.6
drag, startPoint x: 138, startPoint y: 197, endPoint x: 77, endPoint y: 184, distance: 62.1
type textarea "With every step and every beat, we honor our culture. Join us for a night of ma…"
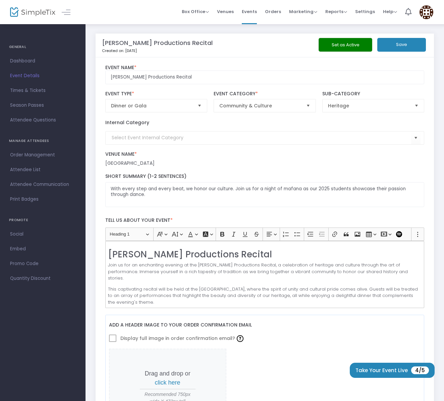
click at [187, 286] on p "This captivating recital will be held at the South Salt Lake Community Center, …" at bounding box center [264, 296] width 313 height 20
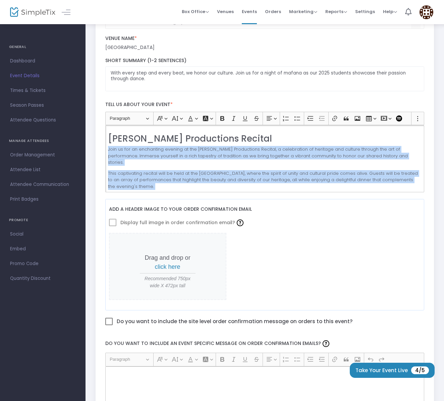
drag, startPoint x: 309, startPoint y: 232, endPoint x: 109, endPoint y: 151, distance: 215.2
click at [109, 151] on div "Teki Faiva Productions Recital Join us for an enchanting evening at the Teki Fa…" at bounding box center [264, 158] width 319 height 67
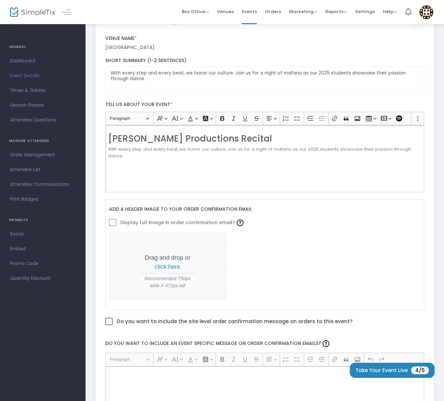
click at [112, 163] on p "Rich Text Editor, main" at bounding box center [264, 166] width 313 height 7
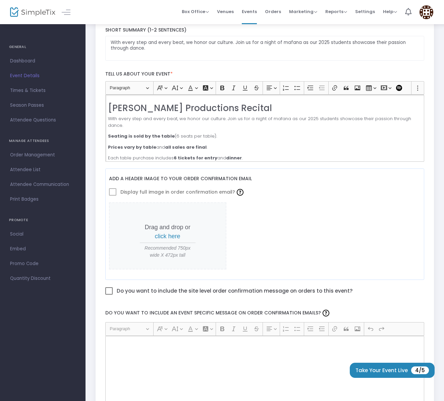
click at [174, 137] on p "Seating is sold by the table (6 seats per table)." at bounding box center [264, 136] width 313 height 7
click at [176, 155] on strong "6 tickets for entry" at bounding box center [196, 158] width 44 height 6
click at [174, 159] on p "Each table purchase includes 8 tickets for entry and dinner ." at bounding box center [264, 158] width 313 height 7
click at [224, 85] on icon "Editor toolbar" at bounding box center [222, 88] width 7 height 7
click at [286, 135] on p "Seating is sold by the table (8 seats per table)." at bounding box center [264, 136] width 313 height 7
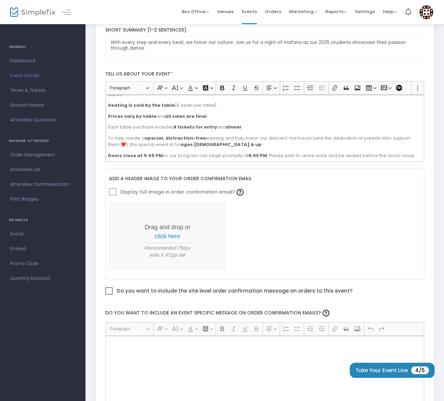
scroll to position [152, 0]
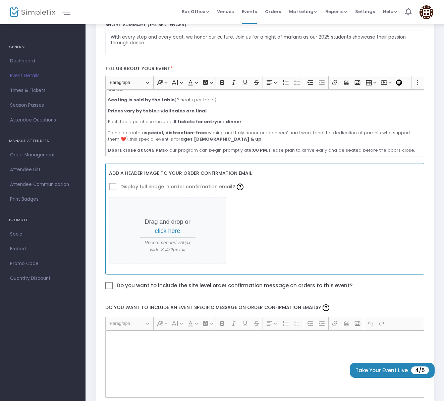
click at [111, 185] on span at bounding box center [112, 186] width 7 height 7
click at [175, 232] on span "click here" at bounding box center [167, 230] width 25 height 7
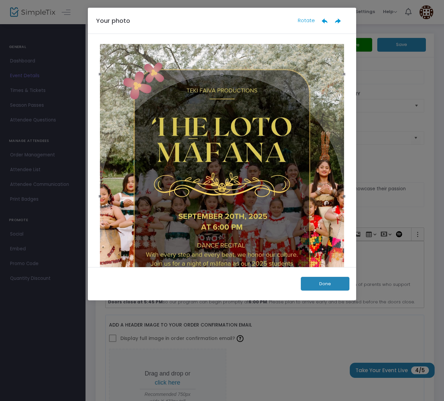
scroll to position [0, 0]
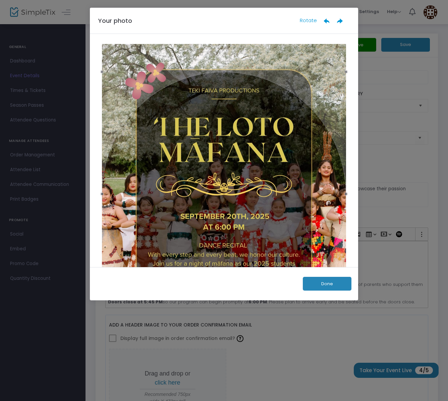
click at [211, 149] on div at bounding box center [224, 194] width 244 height 244
click at [323, 280] on button "Done" at bounding box center [327, 284] width 49 height 14
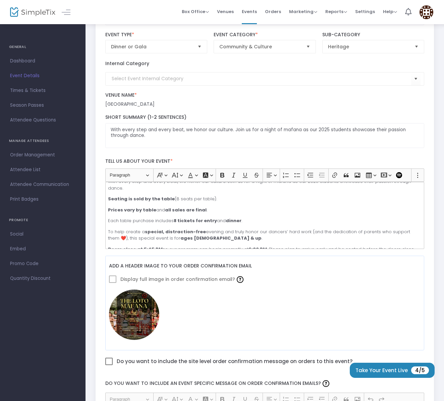
scroll to position [124, 0]
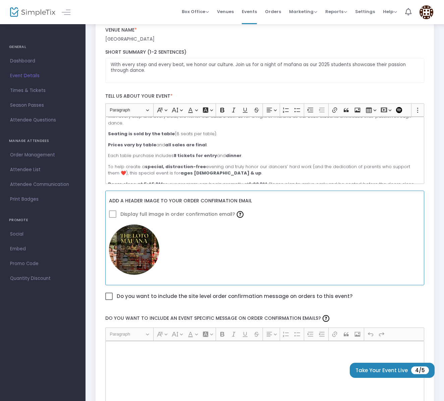
click at [134, 256] on img at bounding box center [134, 249] width 50 height 50
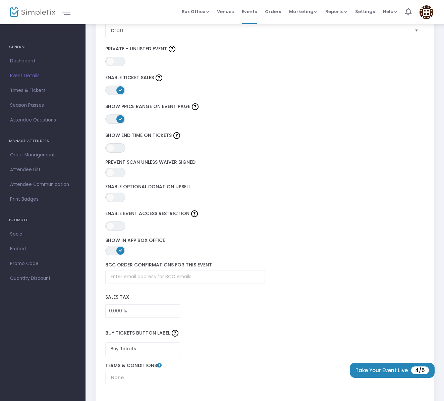
scroll to position [820, 0]
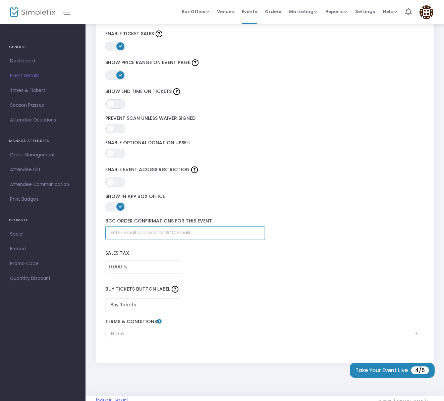
type input "megan@makeitmegan.com"
click at [243, 283] on label "Buy Tickets Button Label" at bounding box center [265, 289] width 326 height 18
click at [172, 333] on div "None Terms & Conditions" at bounding box center [265, 329] width 326 height 21
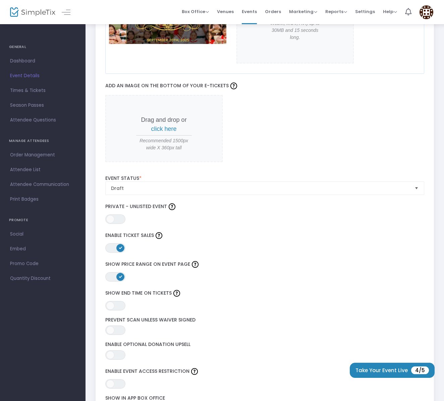
scroll to position [826, 0]
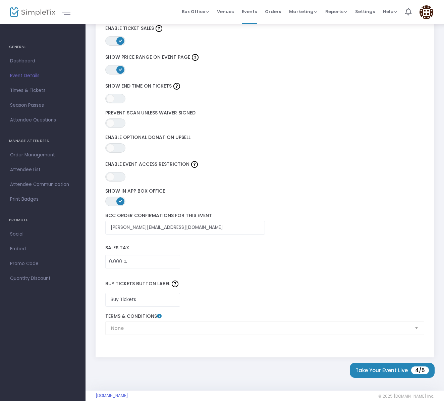
click at [176, 330] on div "None Terms & Conditions" at bounding box center [265, 323] width 326 height 21
click at [159, 317] on icon at bounding box center [159, 316] width 5 height 5
click at [158, 317] on icon at bounding box center [159, 316] width 5 height 5
click at [412, 328] on div "None Terms & Conditions" at bounding box center [265, 323] width 326 height 21
click at [413, 329] on div "None Terms & Conditions" at bounding box center [265, 323] width 326 height 21
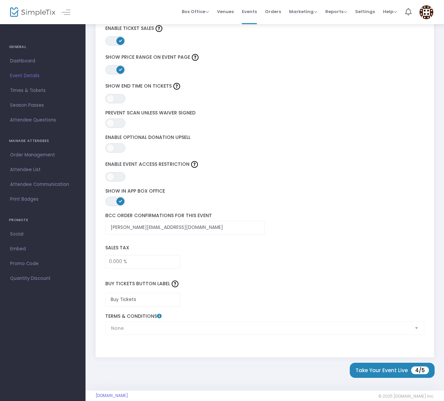
click at [419, 327] on div "None Terms & Conditions" at bounding box center [265, 323] width 326 height 21
drag, startPoint x: 416, startPoint y: 328, endPoint x: 409, endPoint y: 326, distance: 7.2
click at [416, 328] on div "None Terms & Conditions" at bounding box center [265, 323] width 326 height 21
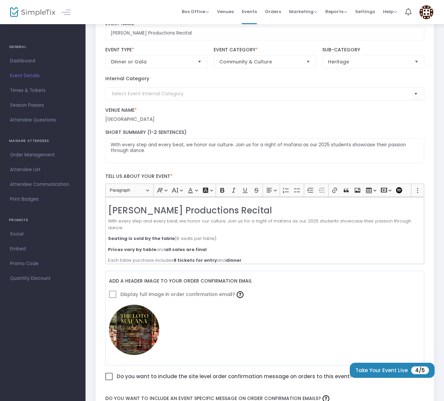
scroll to position [0, 0]
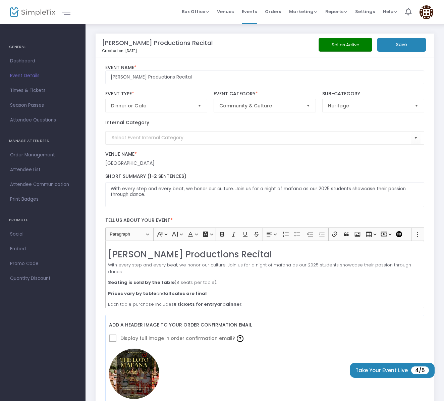
click at [399, 47] on button "Save" at bounding box center [401, 45] width 49 height 14
click at [19, 75] on span "Event Details" at bounding box center [42, 75] width 65 height 9
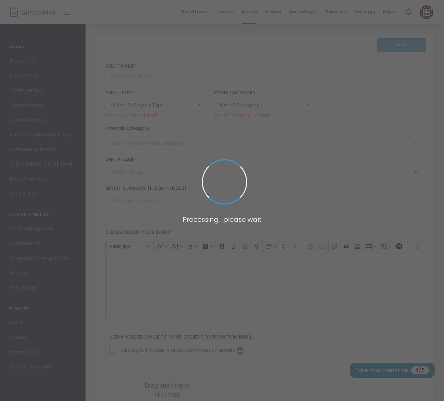
type input "Teki Faiva Productions Recital"
type textarea "With every step and every beat, we honor our culture. Join us for a night of ma…"
type input "megan@makeitmegan.com"
type input "Buy Tickets"
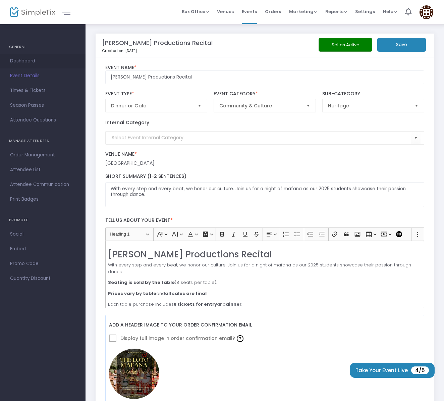
click at [18, 61] on span "Dashboard" at bounding box center [42, 61] width 65 height 9
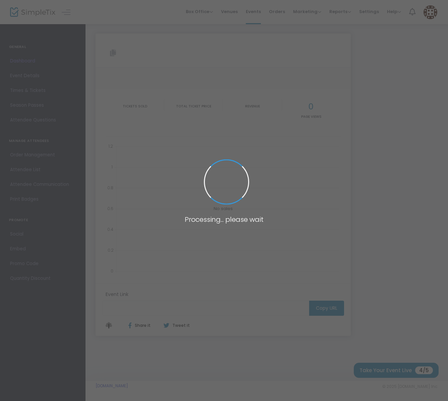
type input "https://www.simpletix.com/e/teki-faiva-productions-recital-tickets-232302"
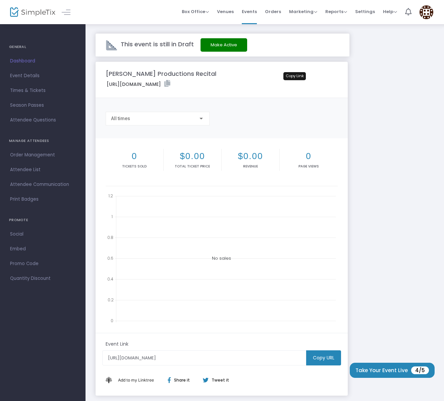
click at [170, 83] on icon at bounding box center [167, 83] width 6 height 7
click at [221, 42] on button "Make Active" at bounding box center [224, 44] width 47 height 13
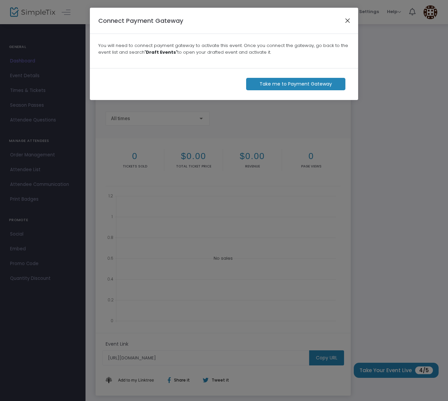
click at [351, 21] on button "Close" at bounding box center [348, 20] width 9 height 9
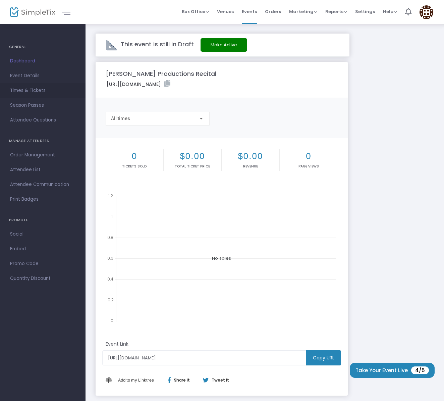
click at [40, 91] on span "Times & Tickets" at bounding box center [42, 90] width 65 height 9
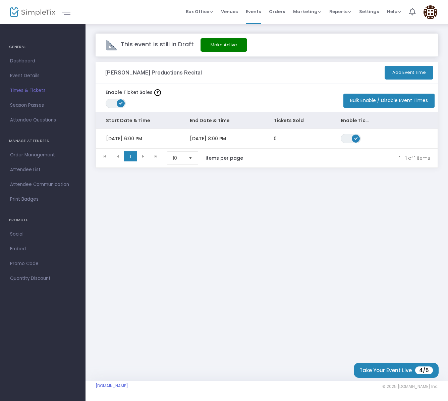
click at [143, 158] on kendo-pager-next-buttons at bounding box center [149, 157] width 25 height 13
click at [120, 101] on span at bounding box center [121, 103] width 8 height 8
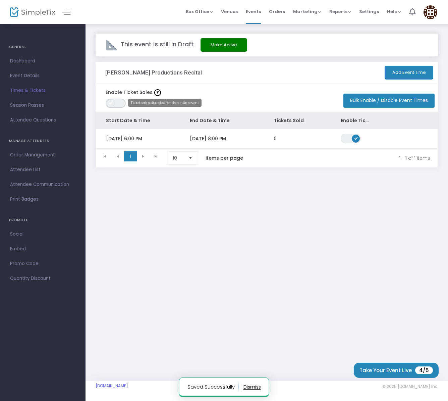
click at [107, 106] on span "ON OFF" at bounding box center [116, 103] width 20 height 9
click at [210, 14] on span "Box Office" at bounding box center [199, 11] width 27 height 6
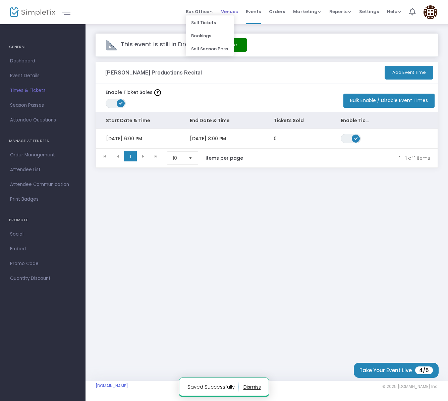
click at [238, 14] on span "Venues" at bounding box center [229, 11] width 17 height 17
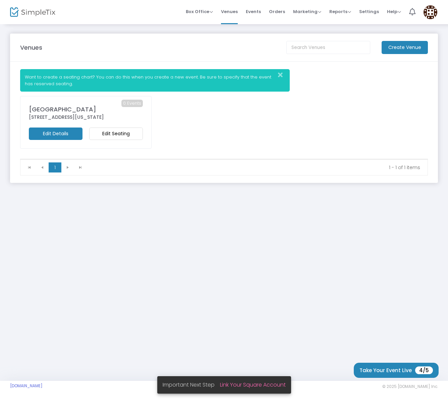
click at [105, 134] on m-button "Edit Seating" at bounding box center [116, 133] width 54 height 12
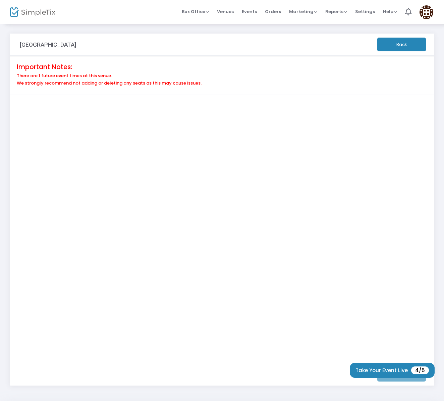
click at [391, 47] on button "Back" at bounding box center [401, 45] width 49 height 14
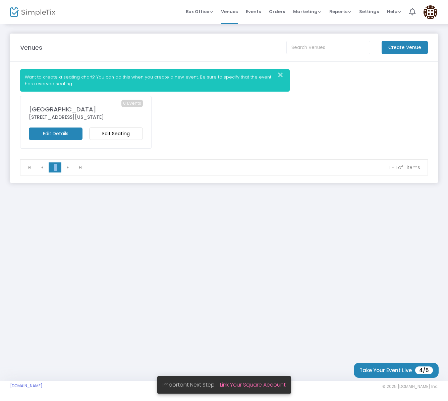
drag, startPoint x: 52, startPoint y: 134, endPoint x: 135, endPoint y: 165, distance: 88.5
click at [135, 165] on m-panel-content "Want to create a seating chart? You can do this when you create a new event. Be…" at bounding box center [224, 122] width 428 height 121
click at [64, 134] on m-button "Edit Details" at bounding box center [56, 133] width 54 height 12
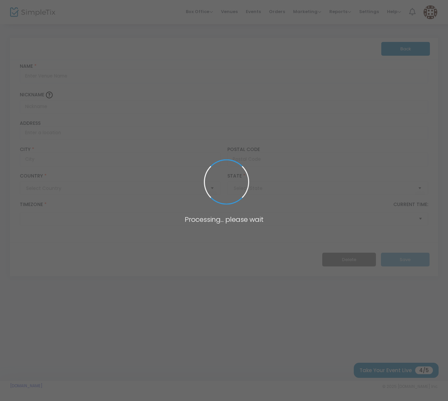
type input "Pakistan"
type input "South Salt Lake Community Center"
type input "2531 South 400 East"
type input "South Salt Lake"
type input "84115"
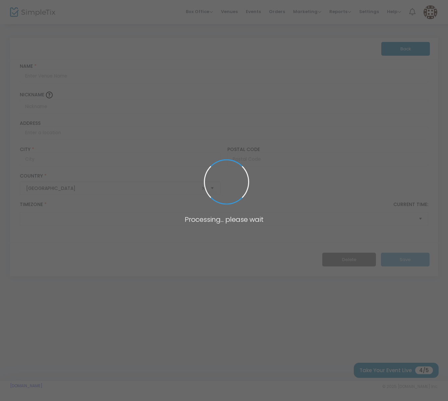
type input "United States"
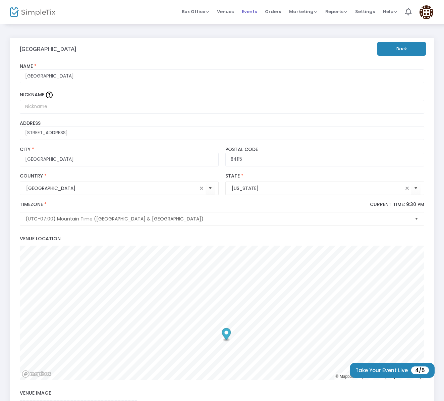
click at [253, 12] on span "Events" at bounding box center [249, 11] width 15 height 17
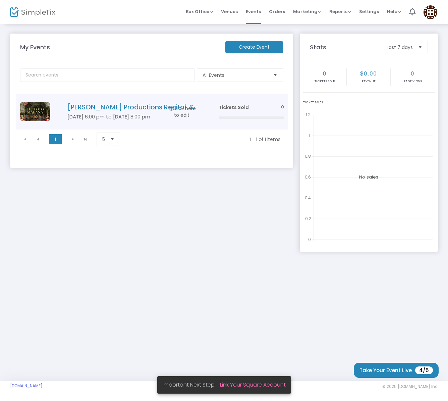
click at [183, 111] on span "Click here to edit" at bounding box center [182, 111] width 33 height 13
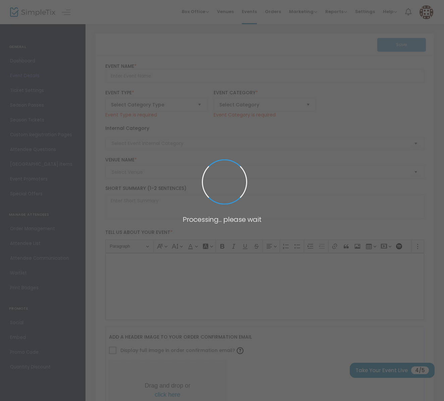
type input "Teki Faiva Productions Recital"
type textarea "With every step and every beat, we honor our culture. Join us for a night of ma…"
type input "megan@makeitmegan.com"
type input "Buy Tickets"
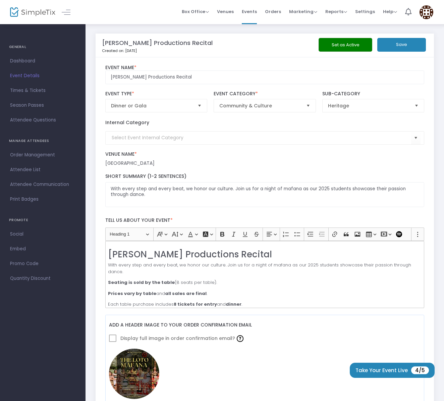
click at [343, 39] on button "Set as Active" at bounding box center [346, 45] width 54 height 14
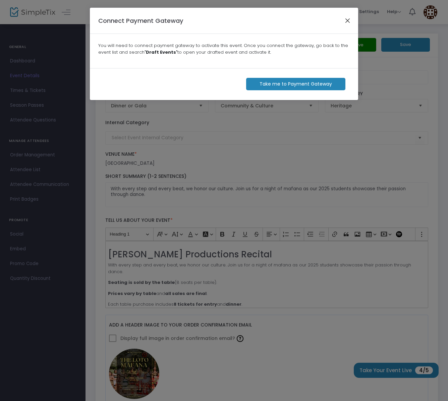
click at [347, 19] on button "Close" at bounding box center [348, 20] width 9 height 9
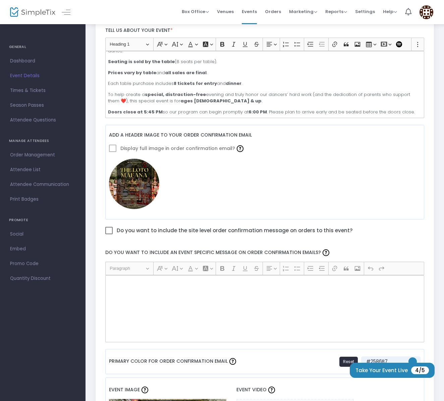
scroll to position [251, 0]
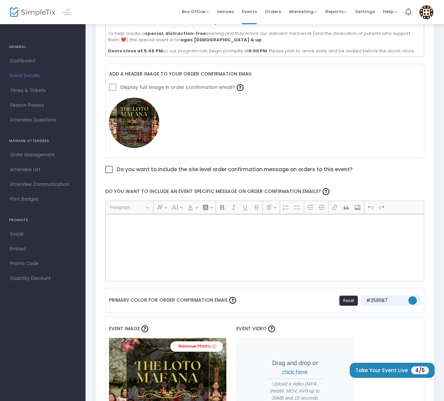
click at [111, 171] on span at bounding box center [108, 169] width 7 height 7
click at [109, 173] on input "Do you want to include the site level order confirmation message on orders to t…" at bounding box center [109, 173] width 0 height 0
click at [111, 171] on span at bounding box center [108, 169] width 7 height 7
click at [109, 173] on input "Do you want to include the site level order confirmation message on orders to t…" at bounding box center [109, 173] width 0 height 0
checkbox input "false"
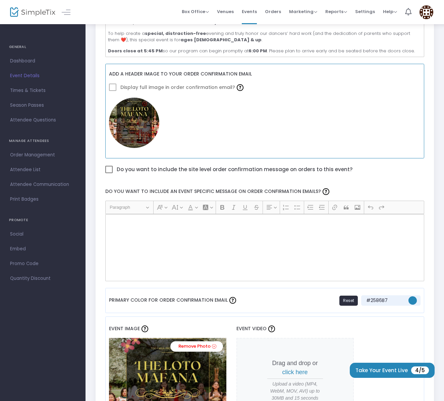
click at [113, 86] on span at bounding box center [112, 87] width 7 height 7
click at [111, 89] on span at bounding box center [112, 87] width 7 height 7
click at [112, 89] on span at bounding box center [112, 87] width 7 height 7
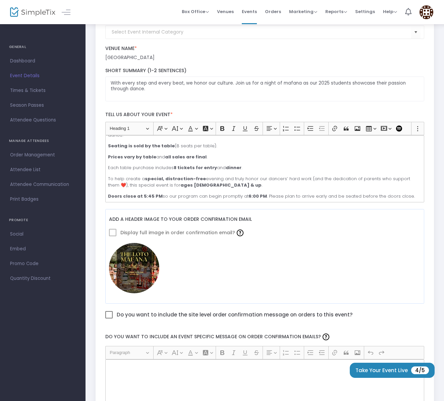
scroll to position [0, 0]
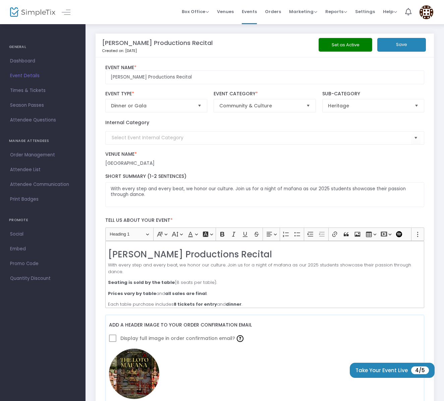
click at [345, 44] on button "Set as Active" at bounding box center [346, 45] width 54 height 14
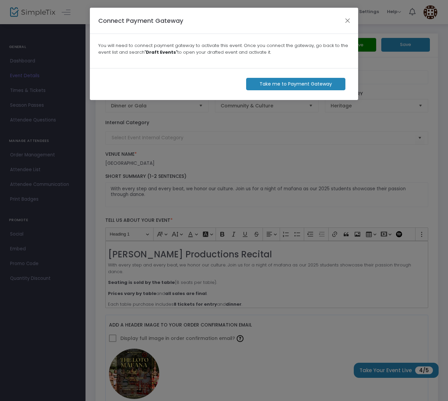
click at [273, 85] on m-button "Take me to Payment Gateway" at bounding box center [295, 84] width 99 height 12
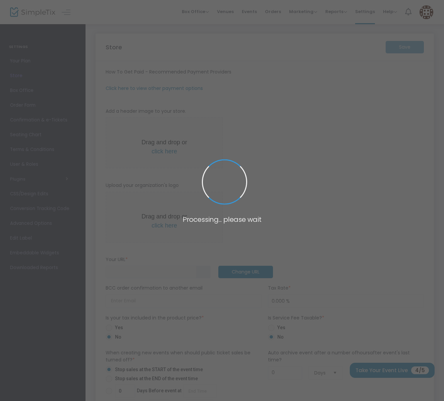
type input "https://tekifaiva"
radio input "false"
radio input "true"
type input "tekifaiva"
type input "8019199368"
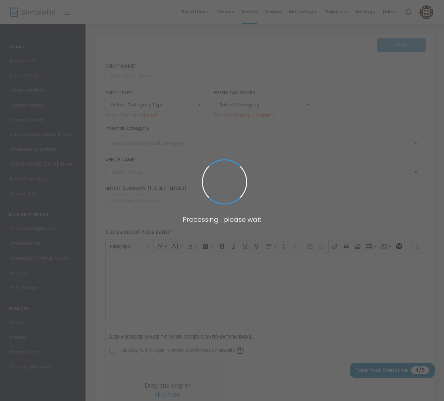
type input "Teki Faiva Productions Recital"
type textarea "With every step and every beat, we honor our culture. Join us for a night of ma…"
type input "megan@makeitmegan.com"
type input "Buy Tickets"
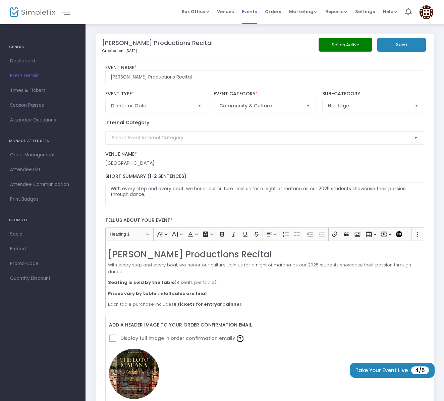
click at [250, 12] on span "Events" at bounding box center [249, 11] width 15 height 17
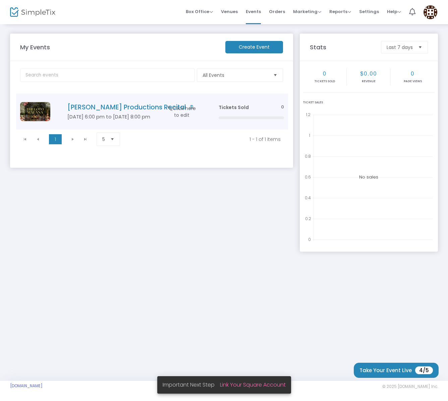
click at [185, 110] on span "Click here to edit" at bounding box center [182, 111] width 33 height 13
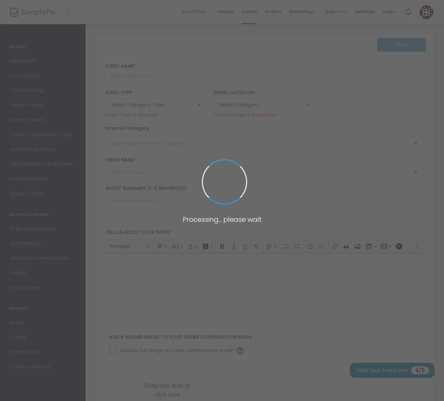
type input "Teki Faiva Productions Recital"
type textarea "With every step and every beat, we honor our culture. Join us for a night of ma…"
type input "megan@makeitmegan.com"
type input "Buy Tickets"
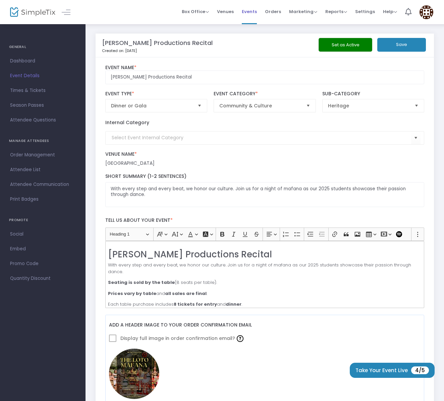
click at [252, 12] on span "Events" at bounding box center [249, 11] width 15 height 17
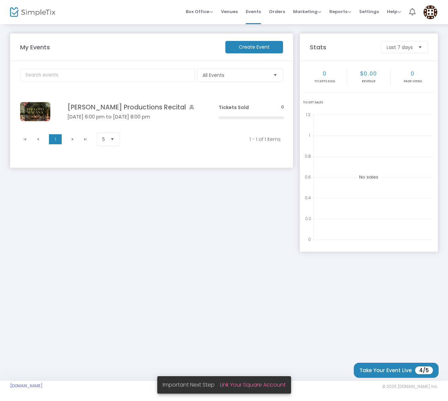
click at [0, 0] on span "Click here to edit" at bounding box center [0, 0] width 0 height 0
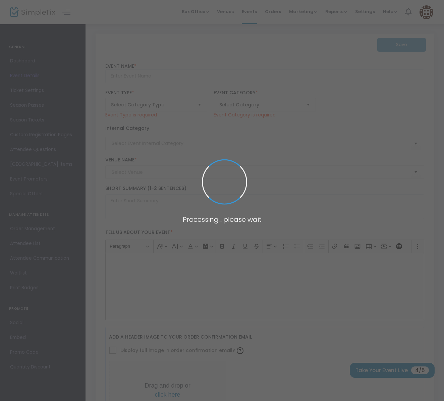
type input "Teki Faiva Productions Recital"
type textarea "With every step and every beat, we honor our culture. Join us for a night of ma…"
type input "megan@makeitmegan.com"
type input "Buy Tickets"
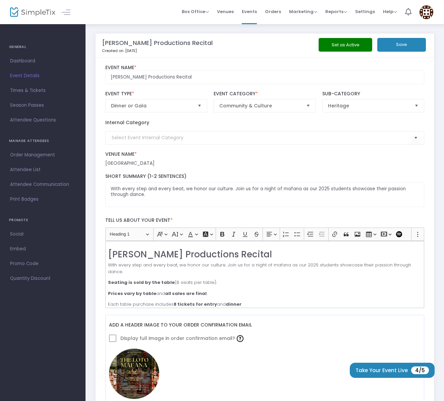
click at [387, 47] on button "Save" at bounding box center [401, 45] width 49 height 14
click at [199, 13] on span "Box Office" at bounding box center [195, 11] width 27 height 6
click at [286, 54] on div "Teki Faiva Productions Recital Created on: 8/14/2025" at bounding box center [210, 45] width 217 height 23
click at [394, 47] on button "Save" at bounding box center [401, 45] width 49 height 14
click at [253, 387] on button "button" at bounding box center [250, 386] width 17 height 11
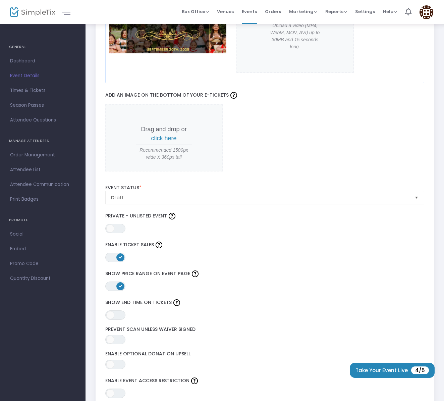
scroll to position [304, 0]
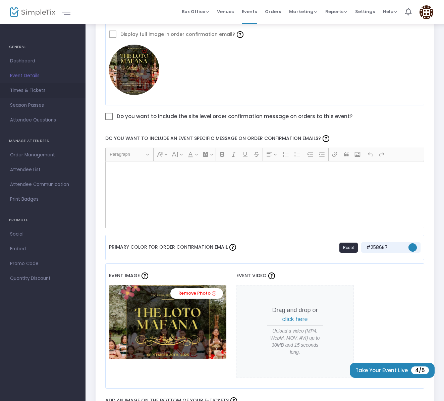
click at [34, 90] on span "Times & Tickets" at bounding box center [42, 90] width 65 height 9
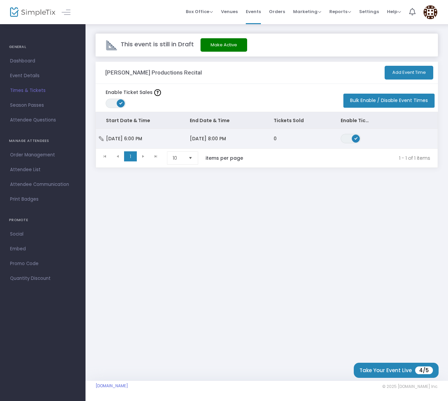
click at [142, 140] on span "Sat 9/20/2025 6:00 PM" at bounding box center [124, 138] width 36 height 7
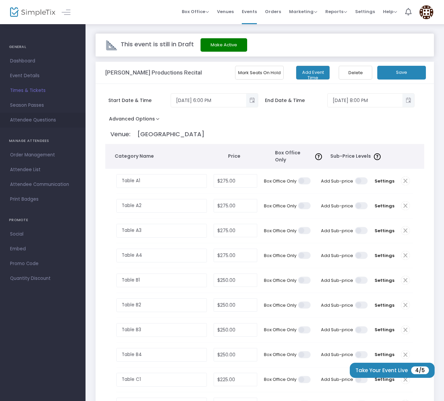
click at [30, 120] on span "Attendee Questions" at bounding box center [42, 120] width 65 height 9
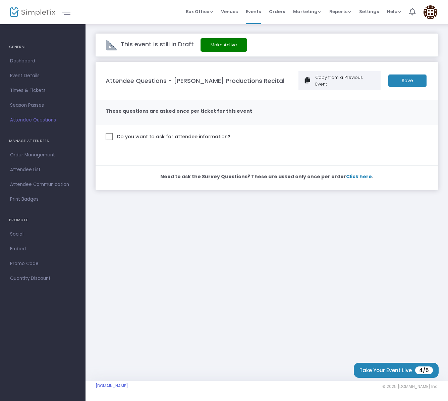
click at [131, 132] on span "Do you want to ask for attendee information?" at bounding box center [173, 136] width 115 height 9
click at [109, 140] on input "Do you want to ask for attendee information?" at bounding box center [109, 140] width 0 height 0
checkbox input "true"
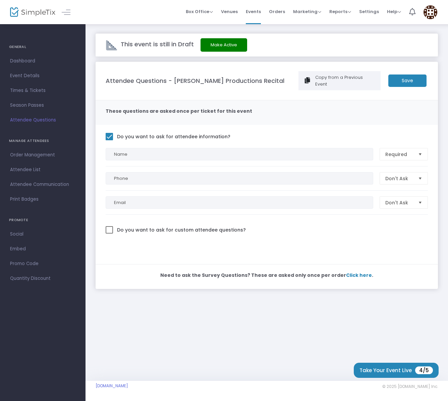
click at [393, 181] on m-panel-content "Do you want to ask for attendee information? Name Required Phone Don't Ask Emai…" at bounding box center [267, 194] width 343 height 139
click at [393, 177] on span "Don't Ask" at bounding box center [399, 178] width 33 height 12
click at [392, 185] on span "Required" at bounding box center [395, 185] width 21 height 7
click at [395, 199] on span "Don't Ask" at bounding box center [399, 202] width 28 height 7
click at [392, 206] on span "Required" at bounding box center [395, 209] width 21 height 7
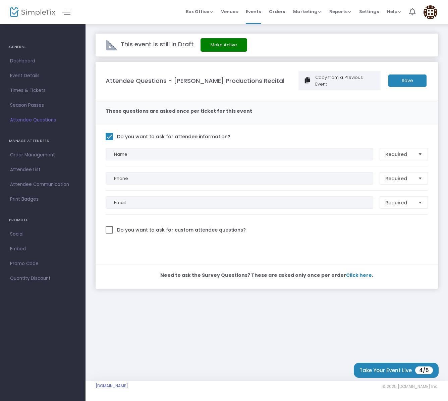
click at [330, 227] on m-panel-content "Do you want to ask for attendee information? Name Required Phone Required Email…" at bounding box center [267, 194] width 343 height 139
click at [397, 81] on m-button "Save" at bounding box center [407, 80] width 38 height 12
click at [30, 187] on span "Attendee Communication" at bounding box center [42, 184] width 65 height 9
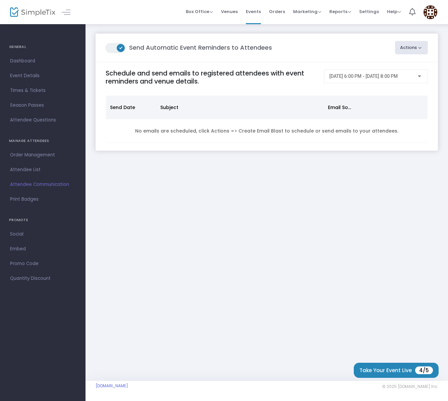
click at [404, 43] on button "Actions" at bounding box center [411, 47] width 33 height 13
click at [376, 69] on li "Create Email Blast" at bounding box center [393, 65] width 70 height 13
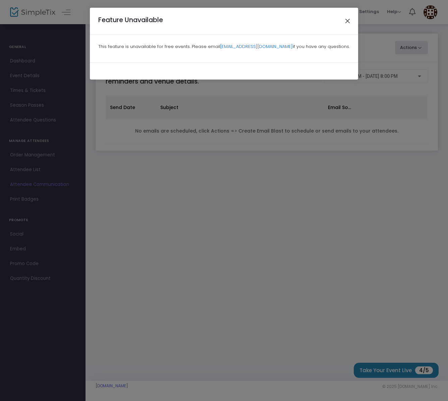
click at [349, 20] on button "Close" at bounding box center [348, 21] width 9 height 9
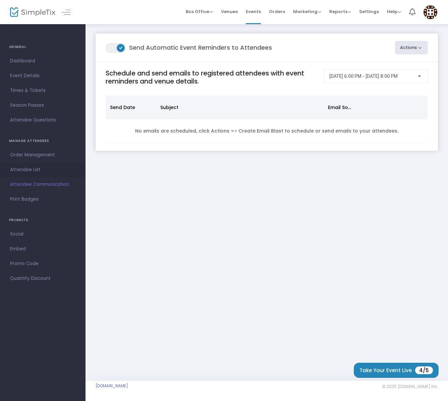
click at [18, 168] on span "Attendee List" at bounding box center [42, 169] width 65 height 9
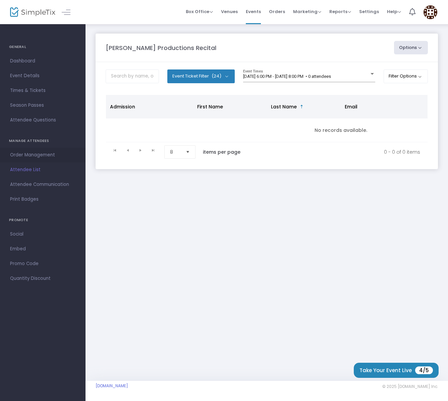
click at [25, 157] on span "Order Management" at bounding box center [42, 155] width 65 height 9
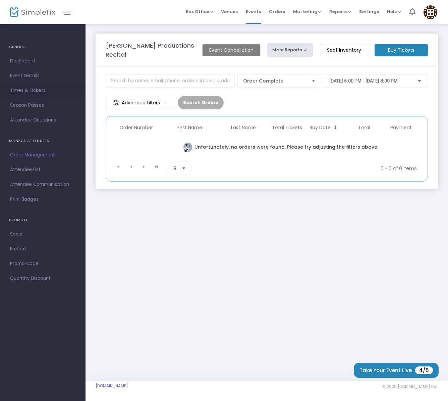
click at [25, 92] on span "Times & Tickets" at bounding box center [42, 90] width 65 height 9
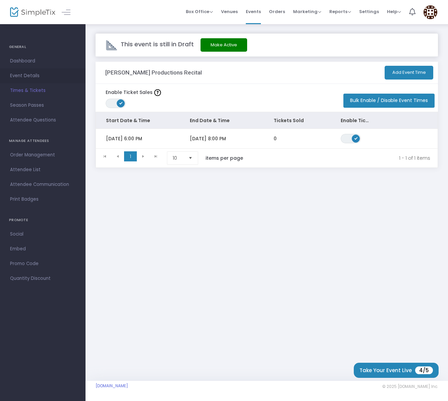
click at [29, 77] on span "Event Details" at bounding box center [42, 75] width 65 height 9
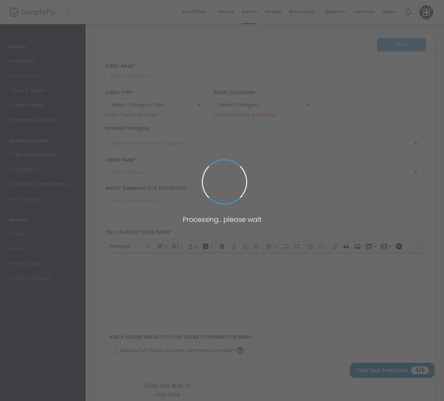
type input "Teki Faiva Productions Recital"
type textarea "With every step and every beat, we honor our culture. Join us for a night of ma…"
type input "megan@makeitmegan.com"
type input "Buy Tickets"
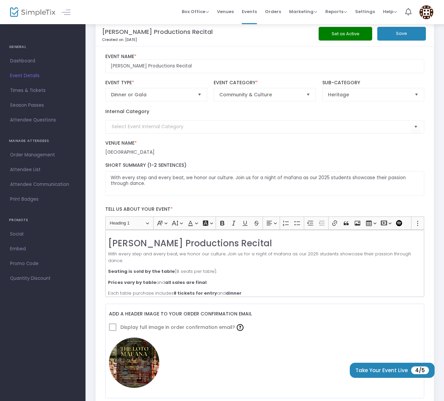
scroll to position [12, 0]
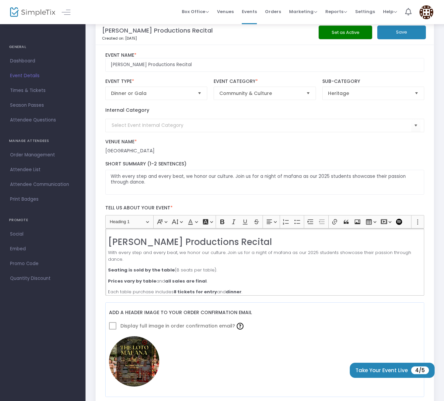
click at [209, 245] on h2 "Teki Faiva Productions Recital" at bounding box center [264, 242] width 313 height 10
click at [303, 241] on h2 "Teki Faiva Productions Recital" at bounding box center [264, 242] width 313 height 10
click at [298, 280] on p "Prices vary by table and all sales are final ." at bounding box center [264, 281] width 313 height 7
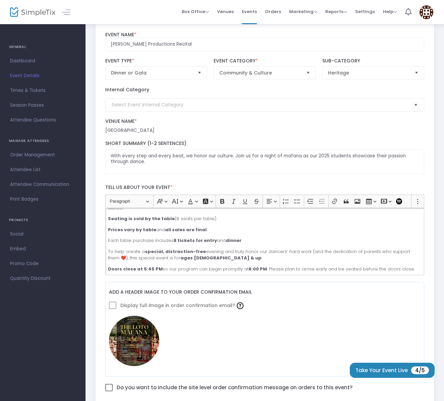
scroll to position [0, 0]
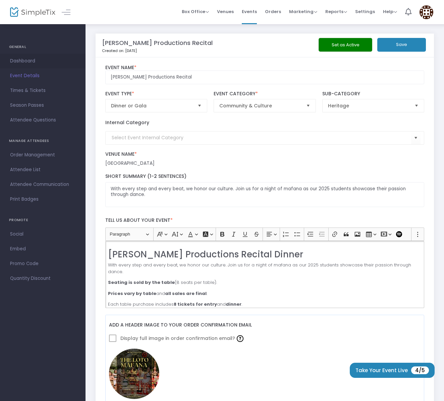
click at [21, 59] on span "Dashboard" at bounding box center [42, 61] width 65 height 9
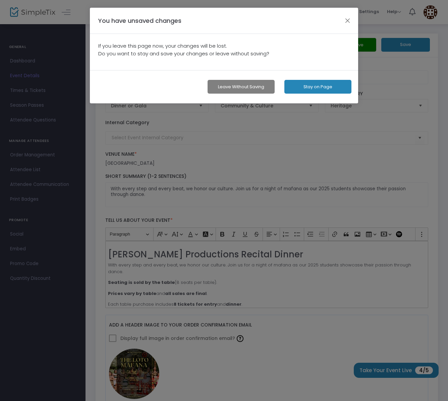
click at [313, 86] on button "Stay on Page" at bounding box center [317, 87] width 67 height 14
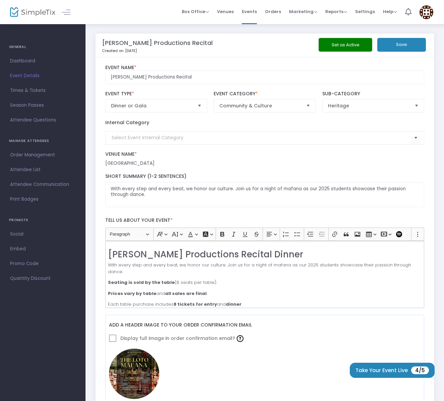
click at [411, 42] on button "Save" at bounding box center [401, 45] width 49 height 14
click at [28, 62] on span "Dashboard" at bounding box center [42, 61] width 65 height 9
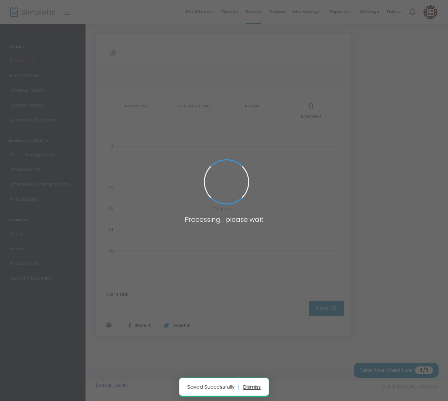
type input "https://www.simpletix.com/e/teki-faiva-productions-recital-tickets-232302"
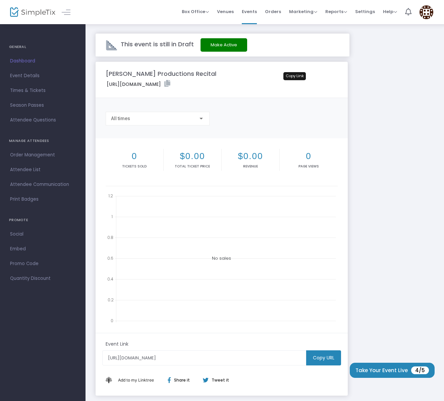
click at [170, 86] on icon at bounding box center [167, 83] width 6 height 7
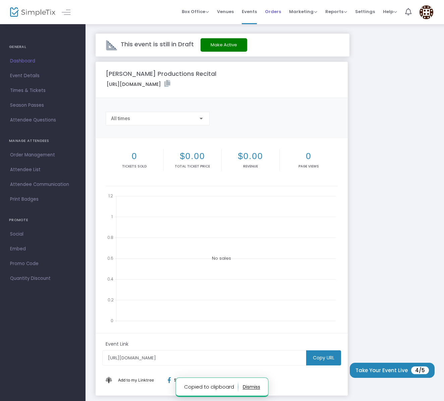
click at [280, 0] on link "Orders" at bounding box center [273, 12] width 16 height 24
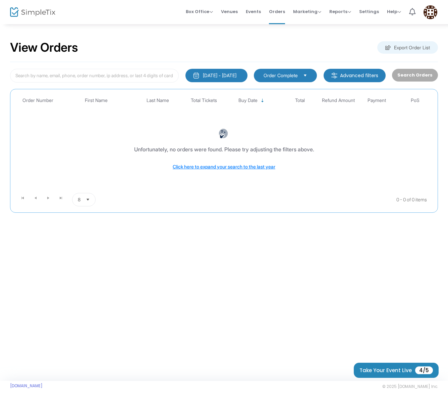
click at [260, 13] on span "Events" at bounding box center [253, 11] width 15 height 17
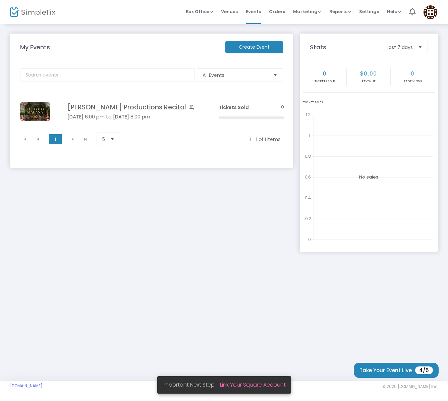
click at [87, 112] on td "Teki Faiva Productions Recital Sep 20 6:00 pm to Sep 20 8:00 pm Click here to e…" at bounding box center [132, 112] width 163 height 36
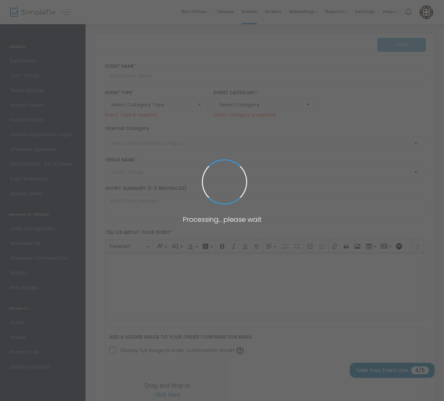
type input "Teki Faiva Productions Recital"
type textarea "With every step and every beat, we honor our culture. Join us for a night of ma…"
type input "megan@makeitmegan.com"
type input "Buy Tickets"
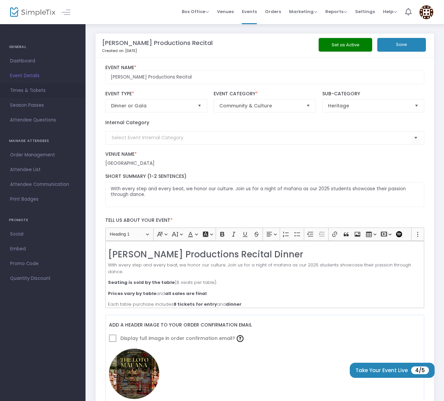
click at [30, 91] on span "Times & Tickets" at bounding box center [42, 90] width 65 height 9
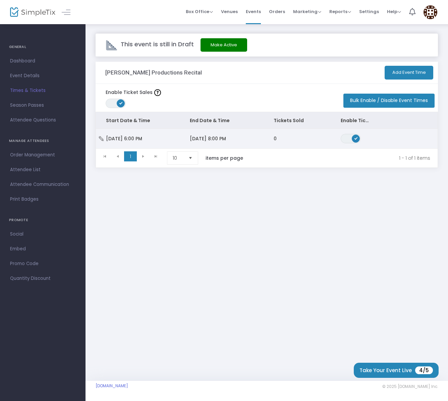
click at [162, 140] on td "Sat 9/20/2025 6:00 PM" at bounding box center [138, 138] width 84 height 19
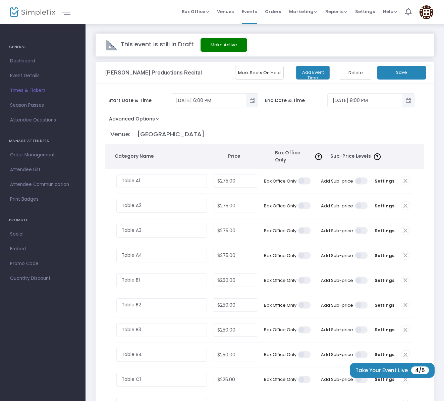
click at [245, 70] on button "Mark Seats On Hold" at bounding box center [259, 73] width 49 height 14
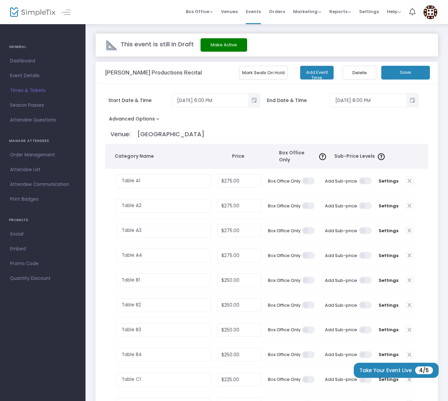
click at [23, 77] on span "Event Details" at bounding box center [42, 75] width 65 height 9
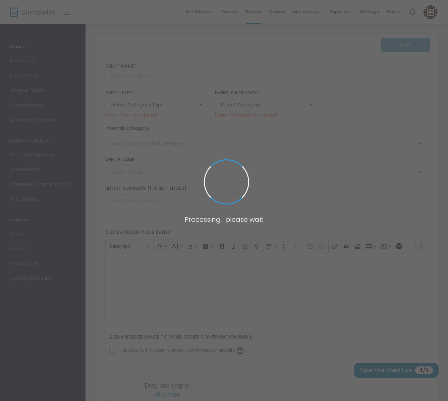
type input "Teki Faiva Productions Recital"
type textarea "With every step and every beat, we honor our culture. Join us for a night of ma…"
type input "megan@makeitmegan.com"
type input "Buy Tickets"
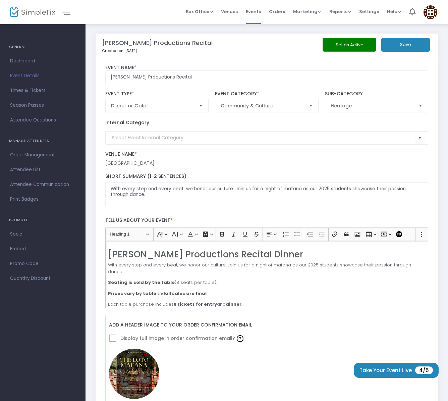
click at [110, 279] on strong "Seating is sold by the table" at bounding box center [141, 282] width 67 height 6
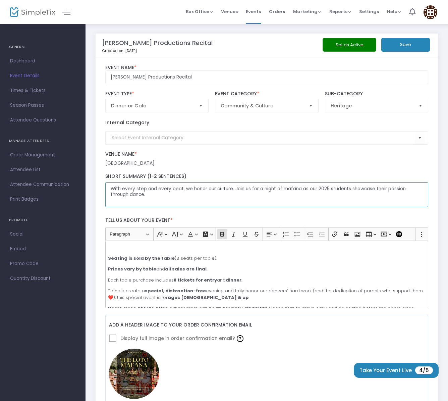
click at [269, 201] on textarea "With every step and every beat, we honor our culture. Join us for a night of ma…" at bounding box center [266, 194] width 323 height 25
click at [262, 160] on div "Venue Name * Venue is required South Salt Lake Community Center" at bounding box center [267, 159] width 330 height 16
click at [403, 47] on button "Save" at bounding box center [405, 45] width 49 height 14
